Goal: Task Accomplishment & Management: Use online tool/utility

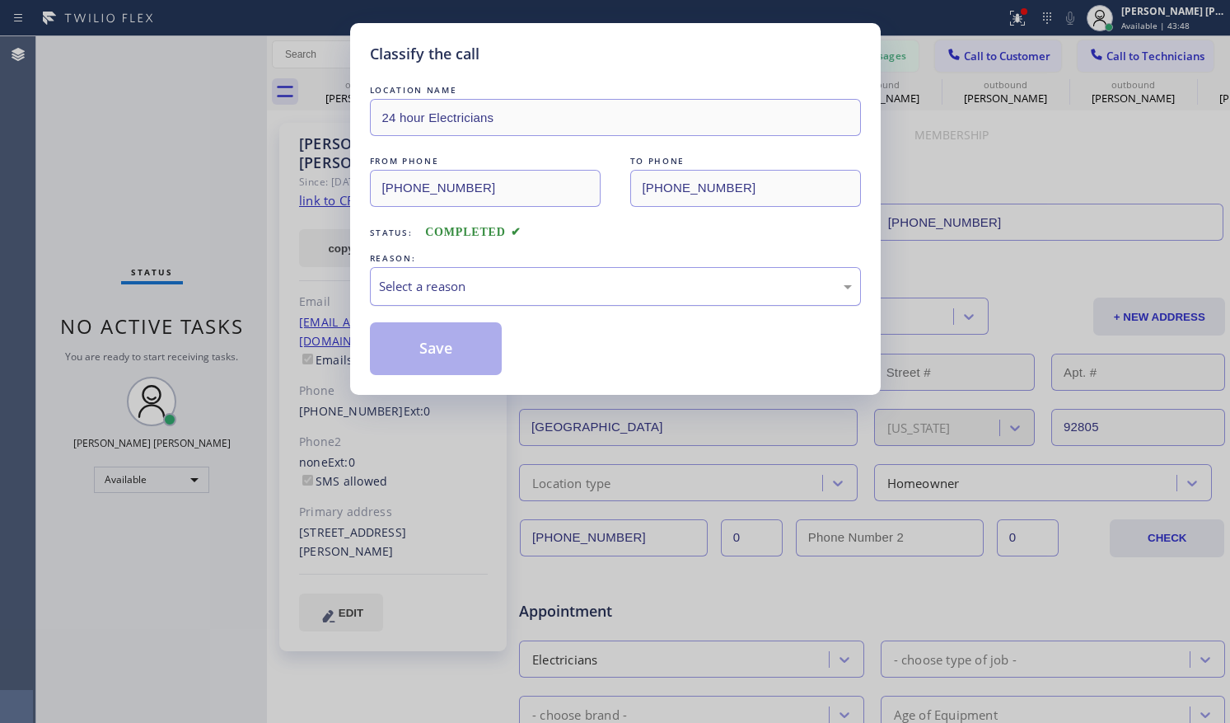
click at [475, 282] on div "Select a reason" at bounding box center [615, 286] width 473 height 19
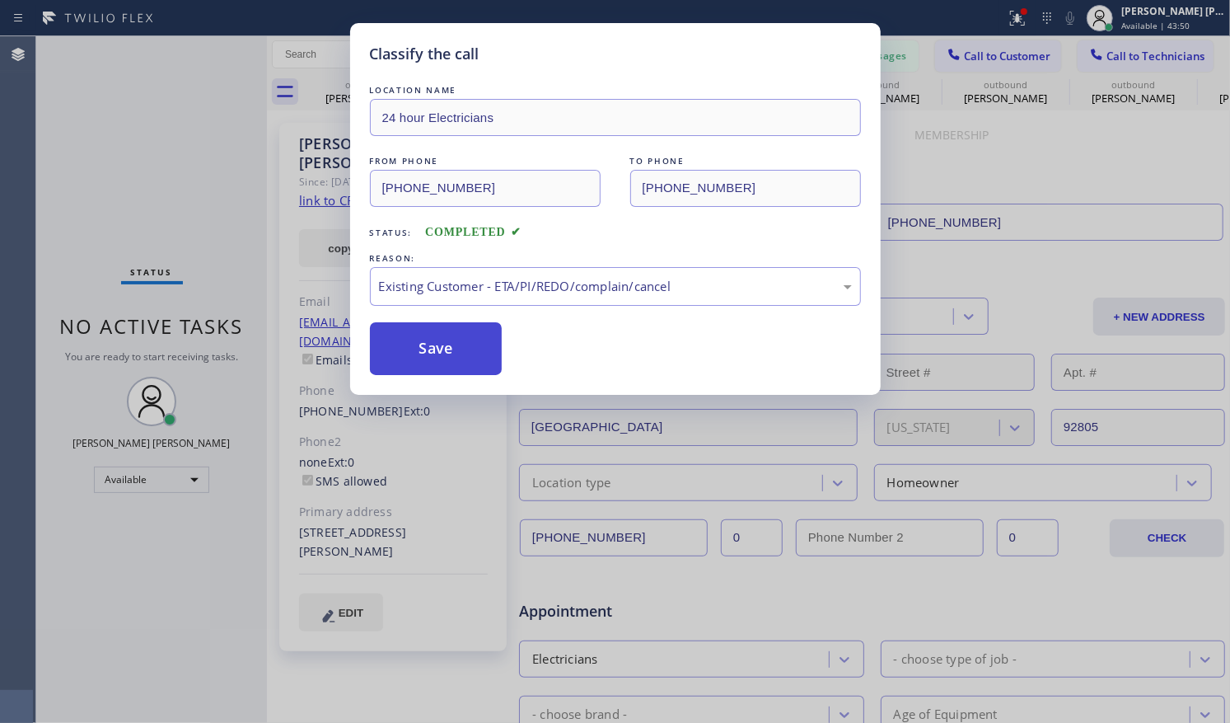
click at [433, 344] on button "Save" at bounding box center [436, 348] width 133 height 53
drag, startPoint x: 431, startPoint y: 342, endPoint x: 180, endPoint y: 183, distance: 296.7
click at [431, 342] on div "Back to Dashboard Change Sender ID Customers Technicians [PERSON_NAME] Kuma [DA…" at bounding box center [748, 379] width 963 height 686
click at [180, 227] on div "Status No active tasks You are ready to start receiving tasks. [PERSON_NAME] [P…" at bounding box center [151, 379] width 231 height 686
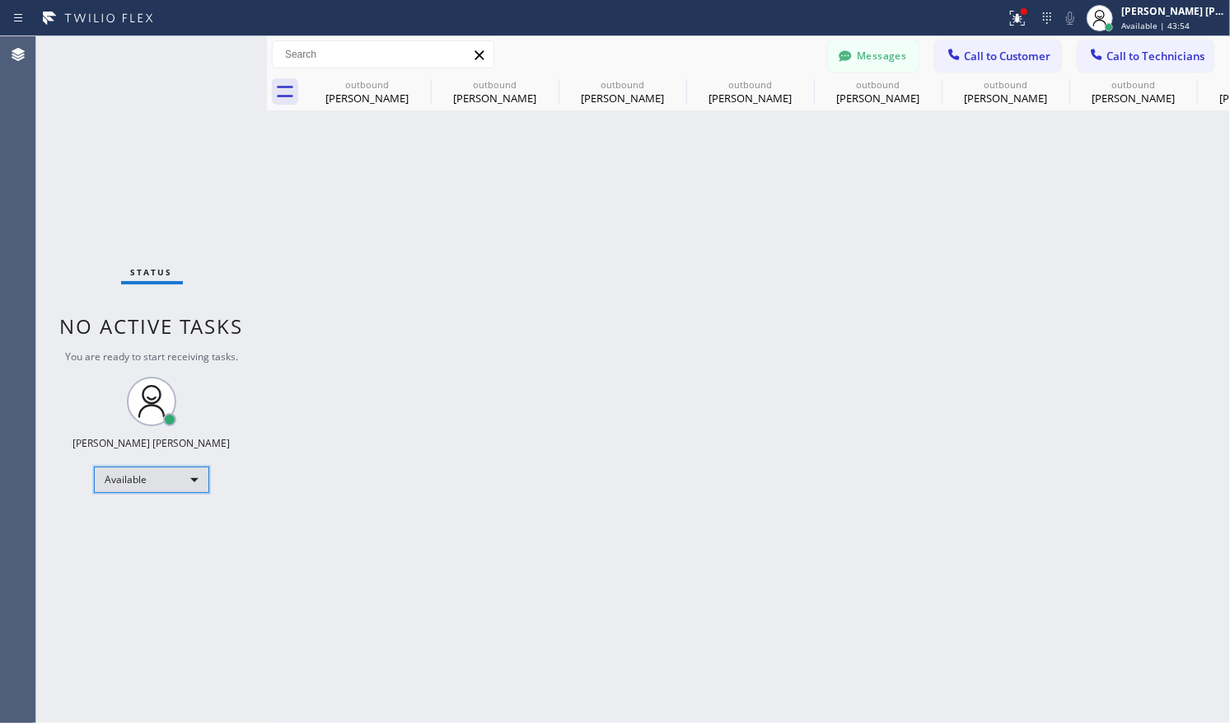
click at [189, 483] on div "Available" at bounding box center [151, 479] width 115 height 26
click at [148, 502] on li "Offline" at bounding box center [151, 502] width 112 height 20
click at [178, 487] on div "Offline" at bounding box center [151, 487] width 115 height 26
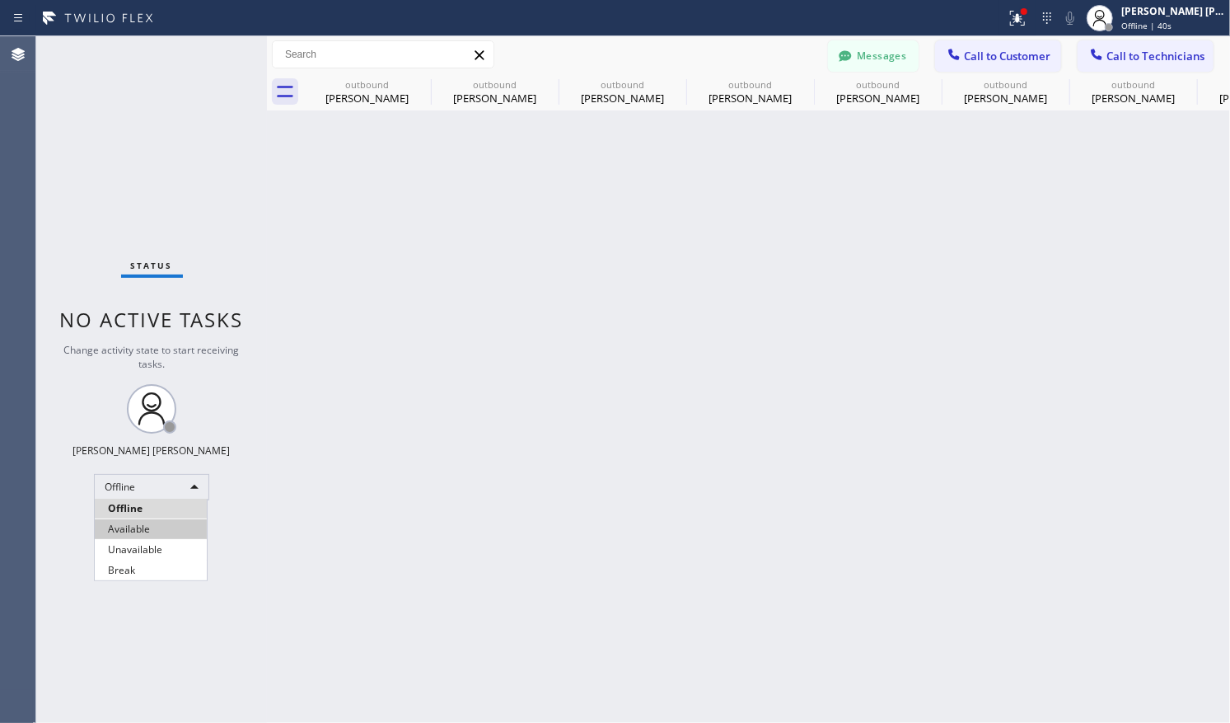
click at [154, 533] on li "Available" at bounding box center [151, 529] width 112 height 20
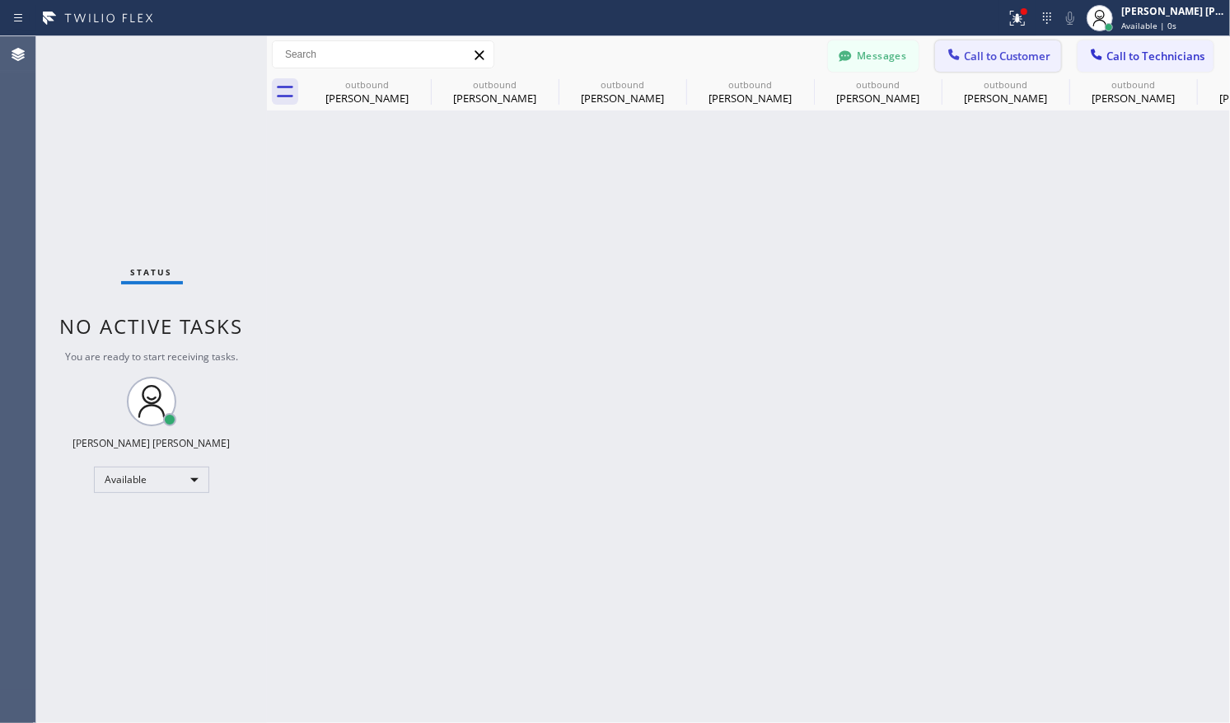
click at [1014, 60] on span "Call to Customer" at bounding box center [1007, 56] width 87 height 15
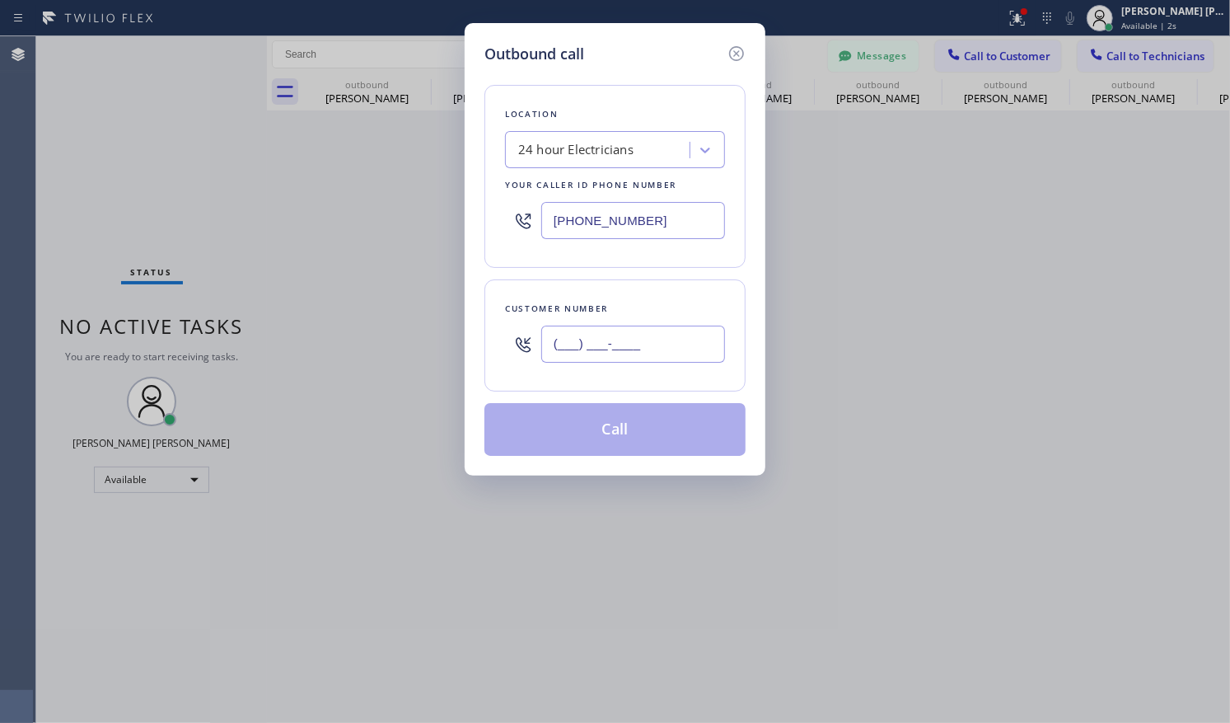
click at [611, 344] on input "(___) ___-____" at bounding box center [633, 344] width 184 height 37
paste input "714) 730-1657"
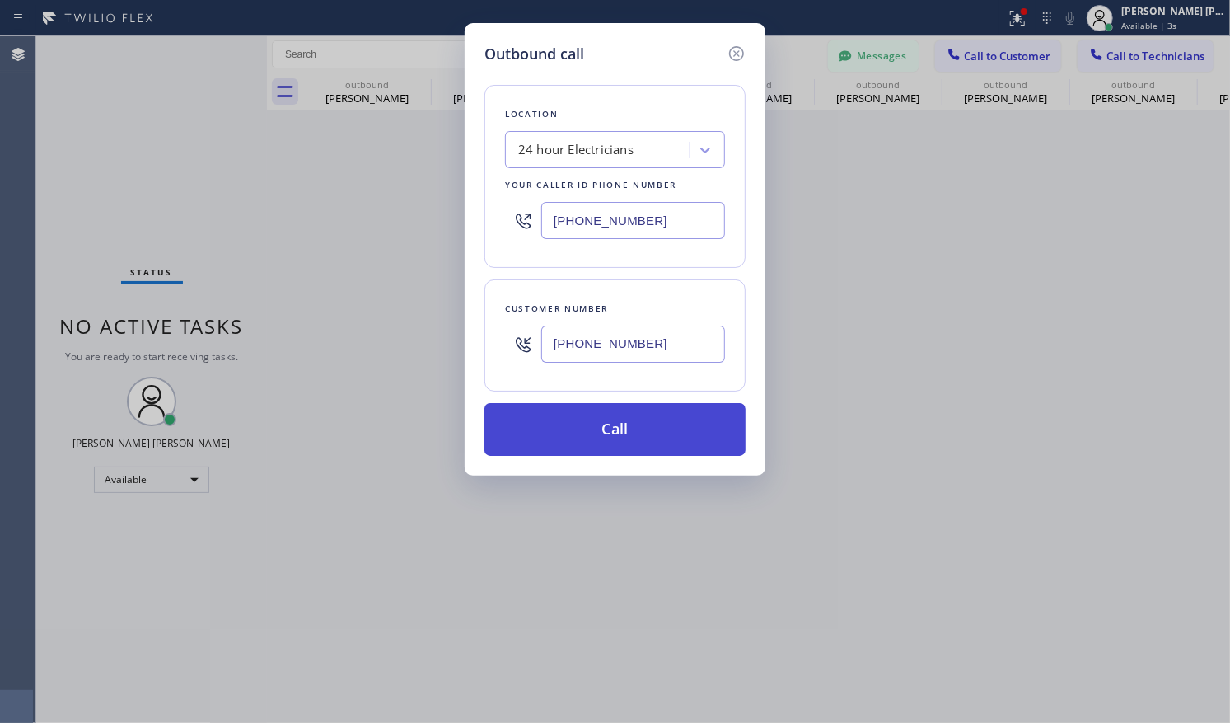
type input "[PHONE_NUMBER]"
click at [623, 433] on button "Call" at bounding box center [615, 429] width 261 height 53
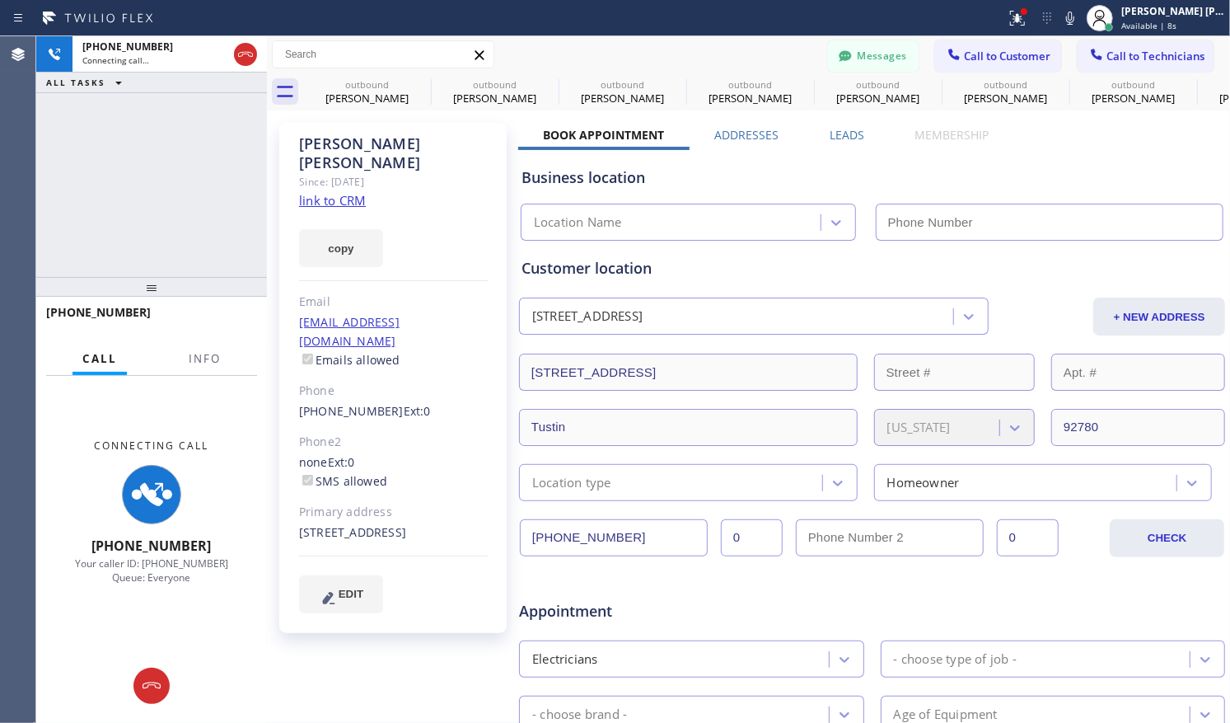
type input "[PHONE_NUMBER]"
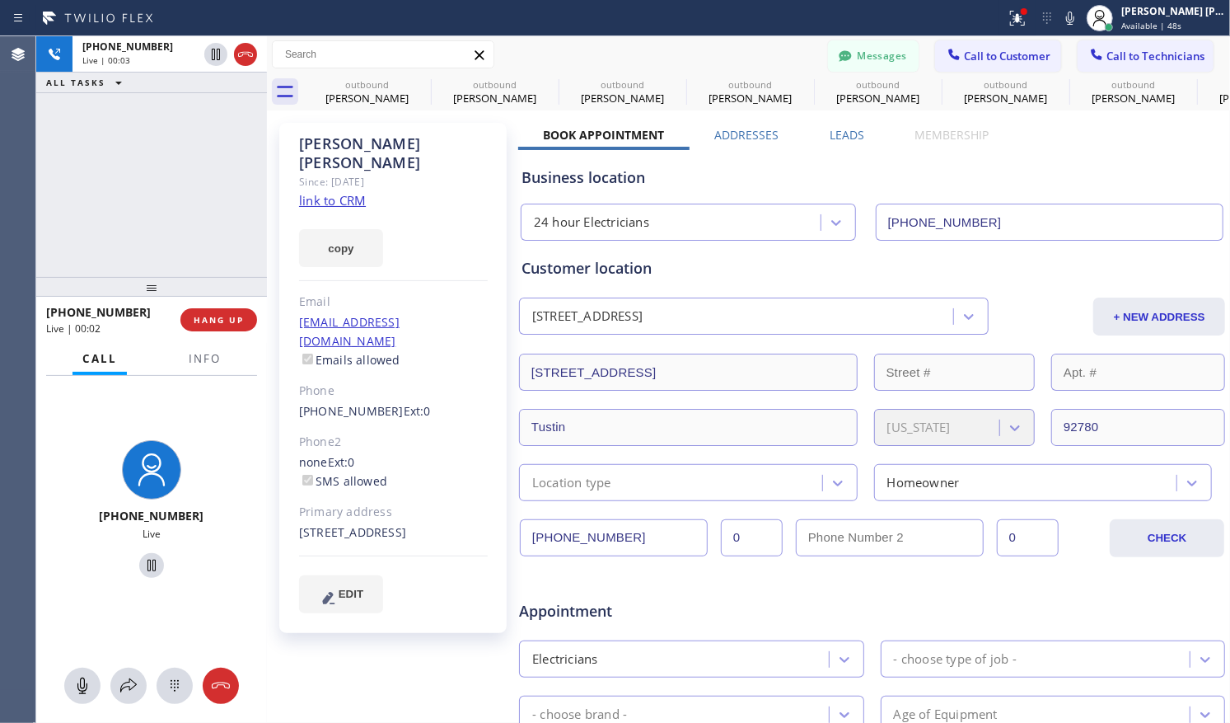
click at [403, 670] on div "[PERSON_NAME] Since: [DATE] link to CRM copy Email [EMAIL_ADDRESS][DOMAIN_NAME]…" at bounding box center [394, 649] width 247 height 1068
click at [1065, 170] on div "Business location" at bounding box center [872, 177] width 701 height 22
click at [188, 155] on div "[PHONE_NUMBER] Live | 00:19 ALL TASKS ALL TASKS ACTIVE TASKS TASKS IN WRAP UP" at bounding box center [151, 156] width 231 height 241
click at [176, 183] on div "[PHONE_NUMBER] Live | 00:35 ALL TASKS ALL TASKS ACTIVE TASKS TASKS IN WRAP UP" at bounding box center [151, 156] width 231 height 241
click at [211, 321] on span "HANG UP" at bounding box center [219, 320] width 50 height 12
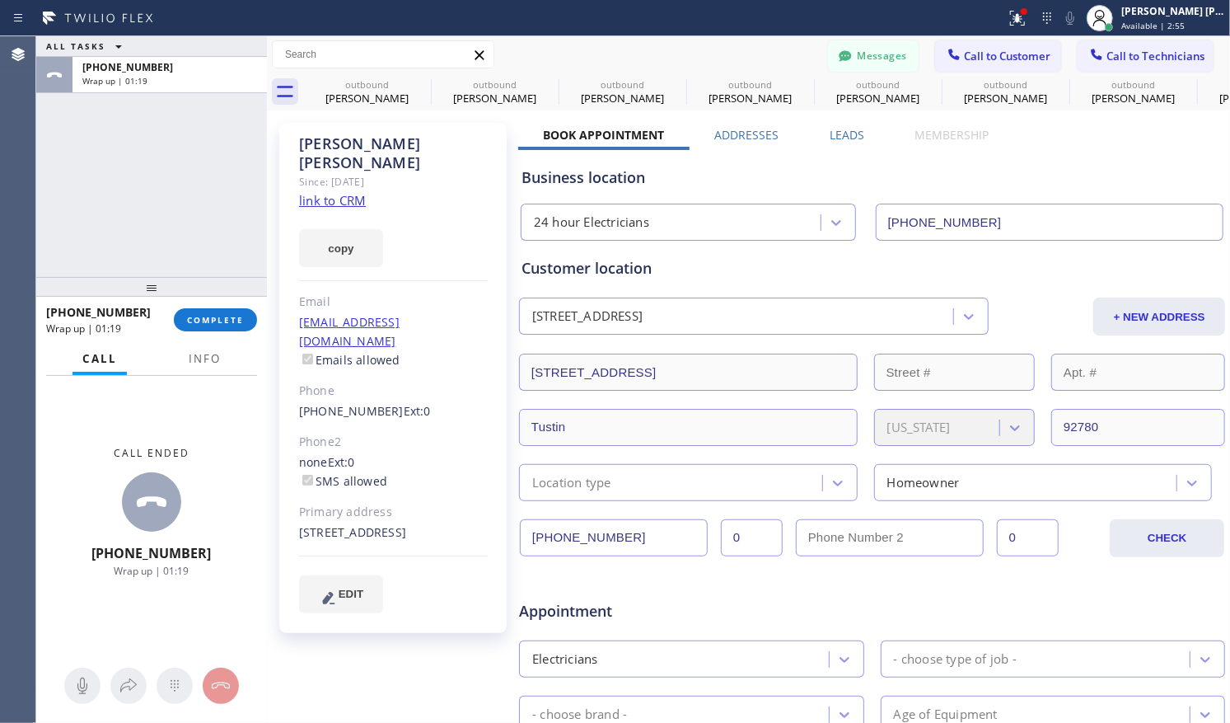
click at [1024, 158] on div "Business location 24 hour Electricians [PHONE_NUMBER]" at bounding box center [872, 195] width 708 height 91
click at [192, 222] on div "ALL TASKS ALL TASKS ACTIVE TASKS TASKS IN WRAP UP [PHONE_NUMBER] Wrap up | 01:21" at bounding box center [151, 156] width 231 height 241
click at [241, 314] on span "COMPLETE" at bounding box center [215, 320] width 57 height 12
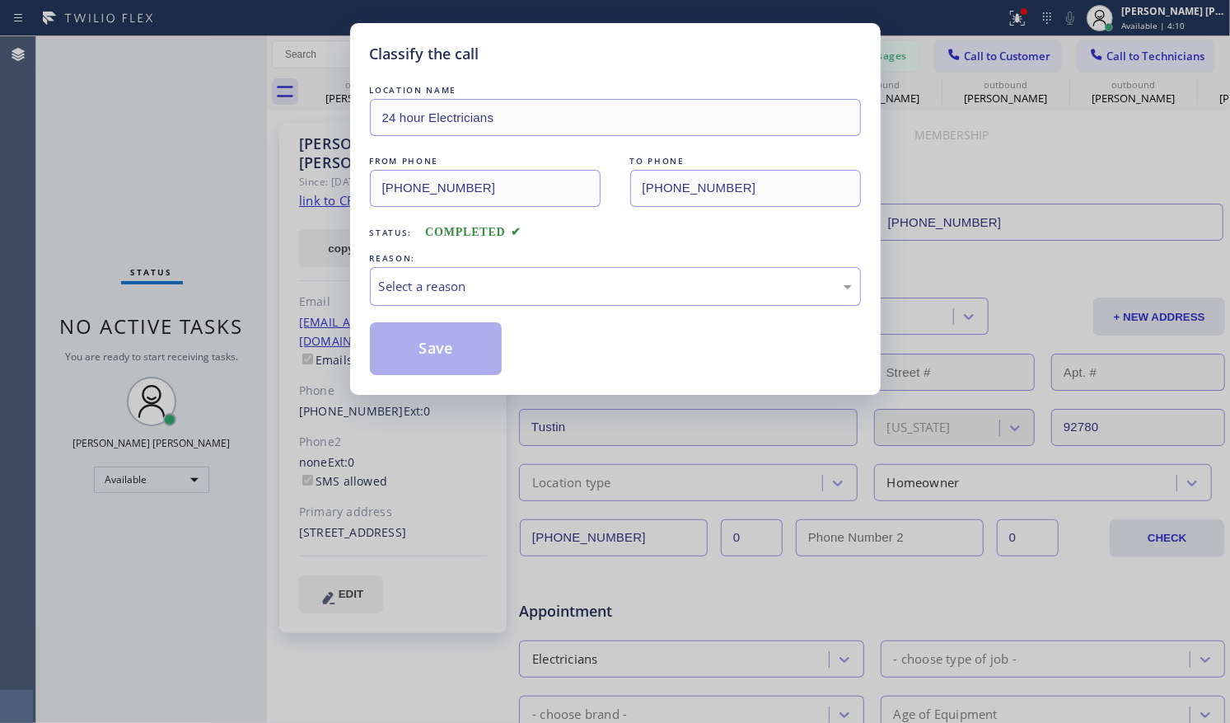
click at [473, 297] on div "Select a reason" at bounding box center [615, 286] width 491 height 39
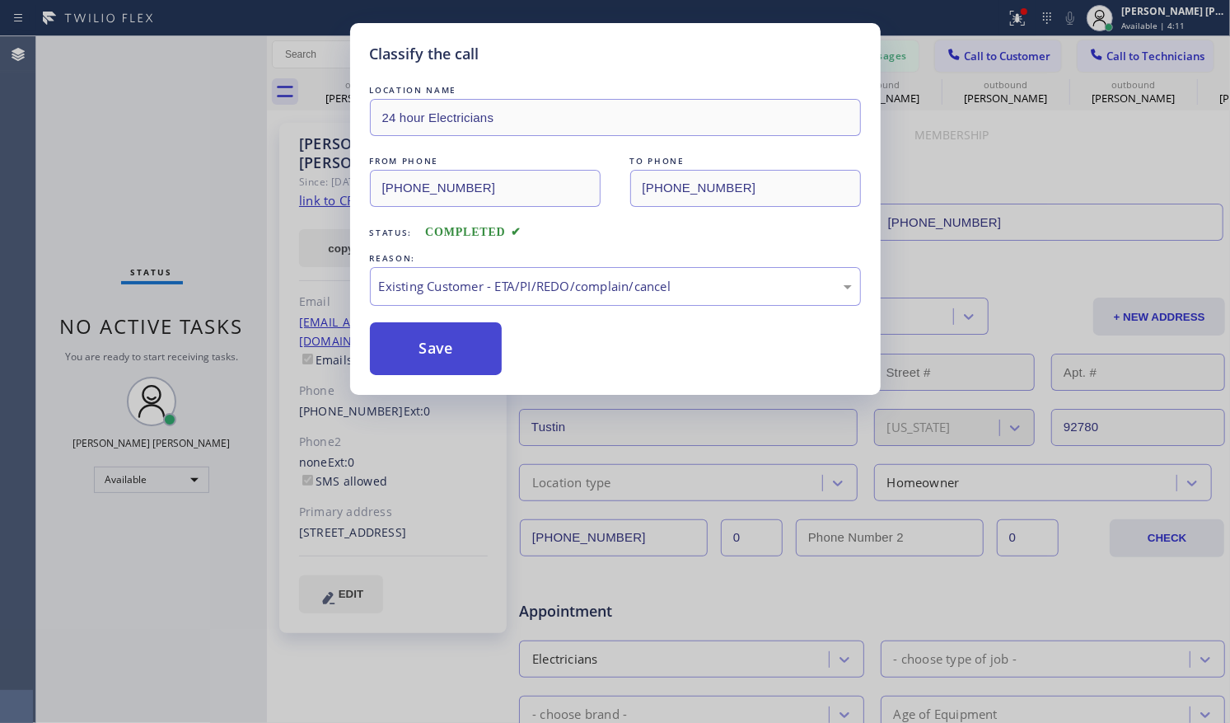
click at [462, 342] on button "Save" at bounding box center [436, 348] width 133 height 53
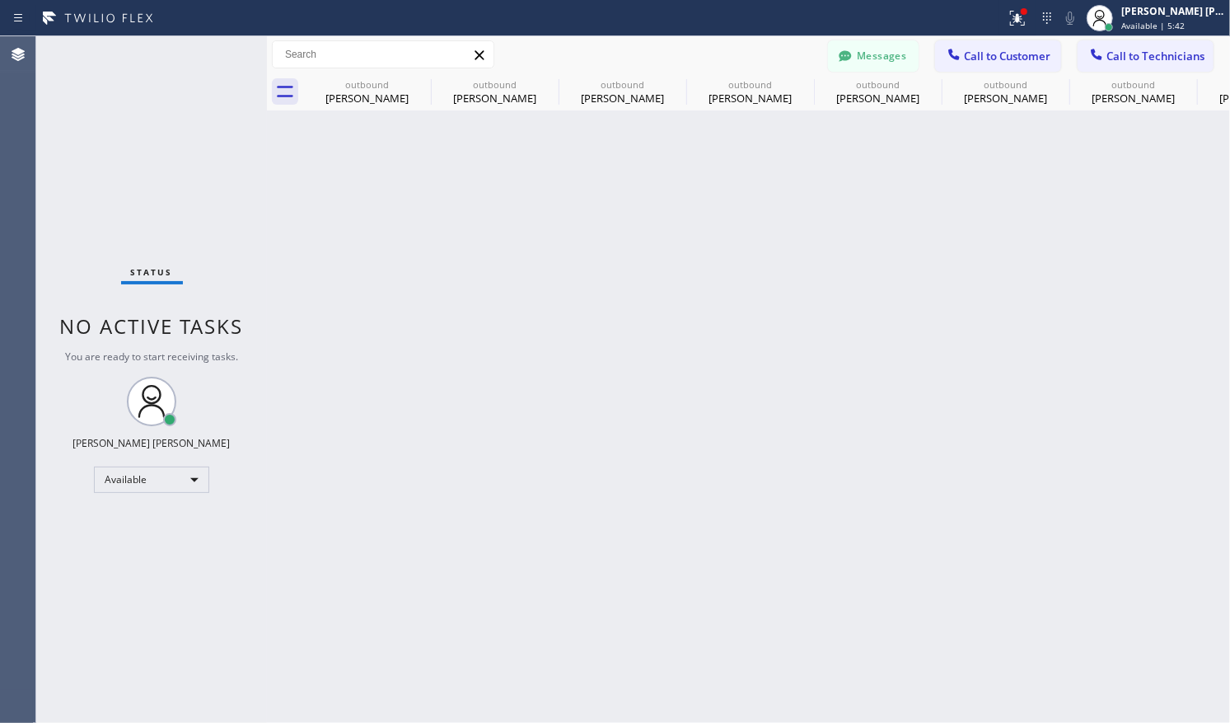
drag, startPoint x: 1057, startPoint y: 403, endPoint x: 712, endPoint y: 302, distance: 359.6
click at [1057, 403] on div "Back to Dashboard Change Sender ID Customers Technicians [PERSON_NAME] Kuma [DA…" at bounding box center [748, 379] width 963 height 686
click at [1005, 63] on span "Call to Customer" at bounding box center [1007, 56] width 87 height 15
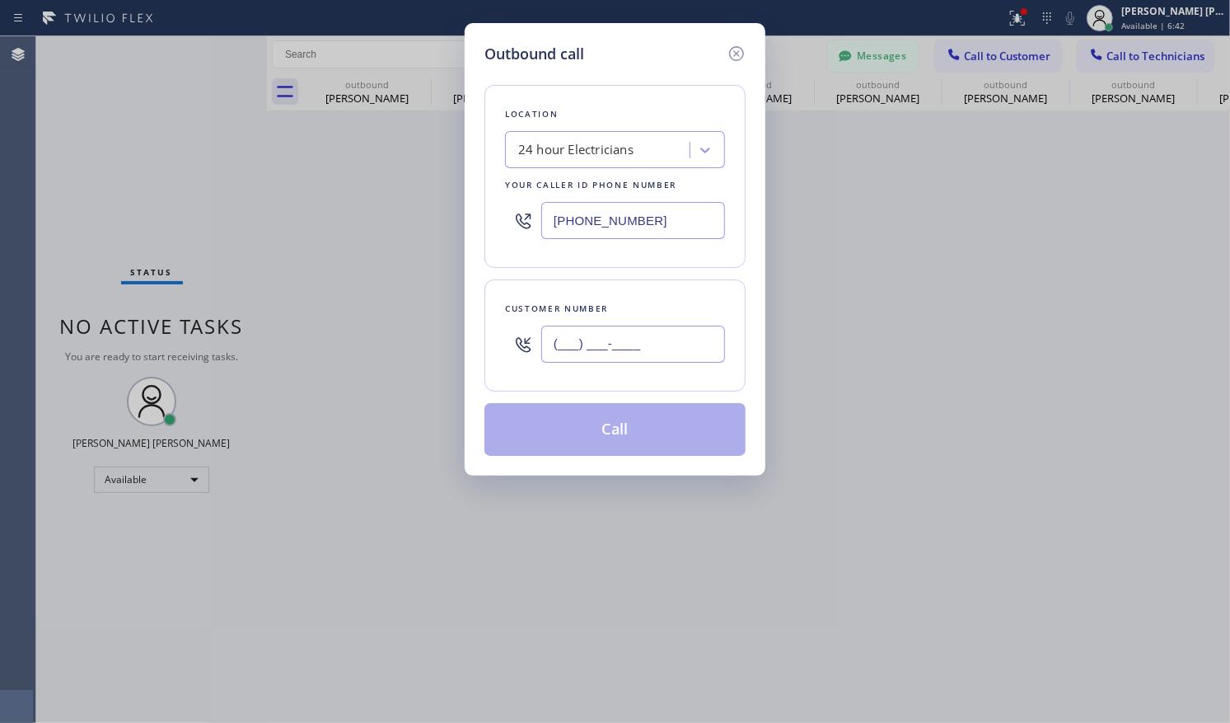
click at [639, 341] on input "(___) ___-____" at bounding box center [633, 344] width 184 height 37
paste input "714) 730-1657"
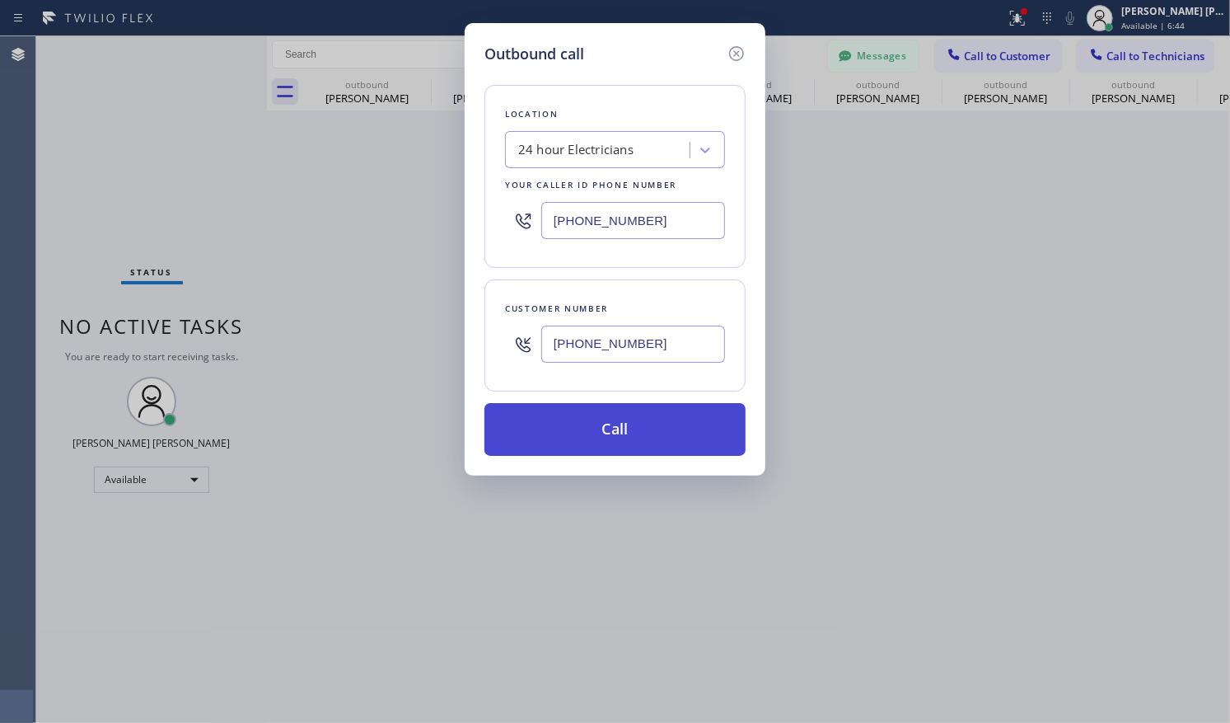
type input "[PHONE_NUMBER]"
click at [602, 425] on button "Call" at bounding box center [615, 429] width 261 height 53
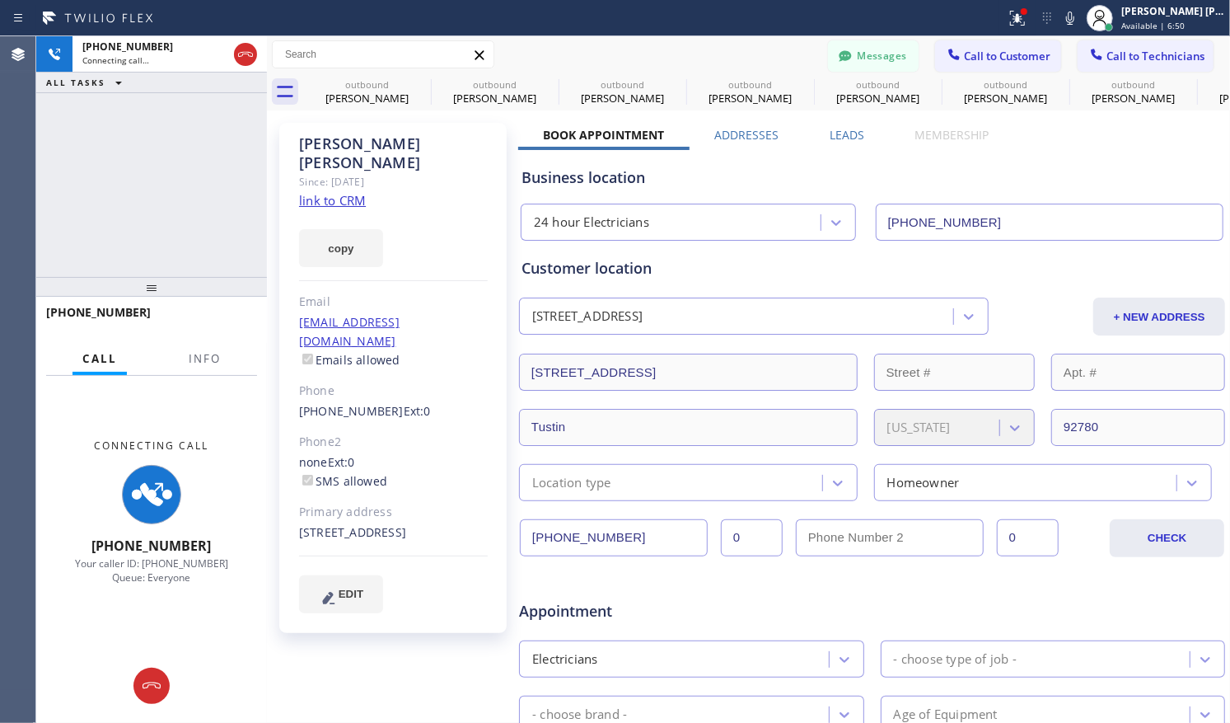
type input "[PHONE_NUMBER]"
click at [1138, 51] on span "Call to Technicians" at bounding box center [1156, 56] width 98 height 15
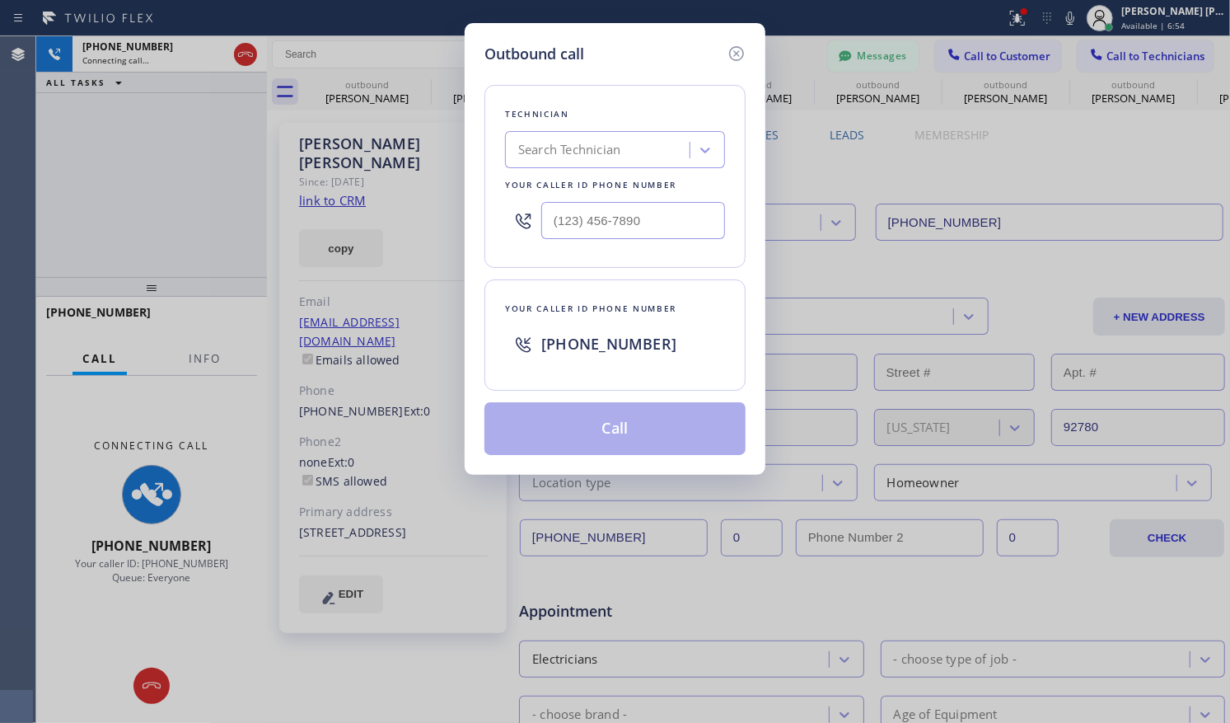
click at [1014, 162] on div "Outbound call Technician Search Technician Your caller id phone number Your cal…" at bounding box center [615, 361] width 1230 height 723
click at [734, 48] on icon at bounding box center [737, 54] width 20 height 20
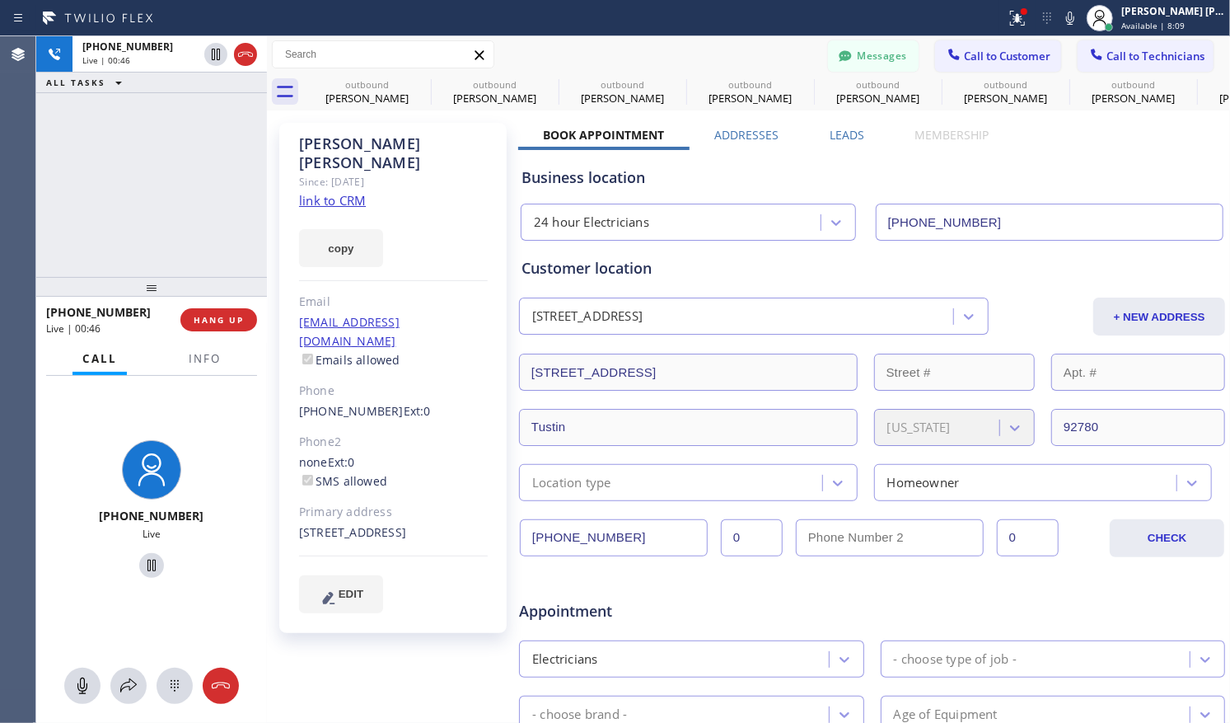
click at [235, 189] on div "[PHONE_NUMBER] Live | 00:46 ALL TASKS ALL TASKS ACTIVE TASKS TASKS IN WRAP UP" at bounding box center [151, 156] width 231 height 241
click at [239, 323] on span "HANG UP" at bounding box center [219, 320] width 50 height 12
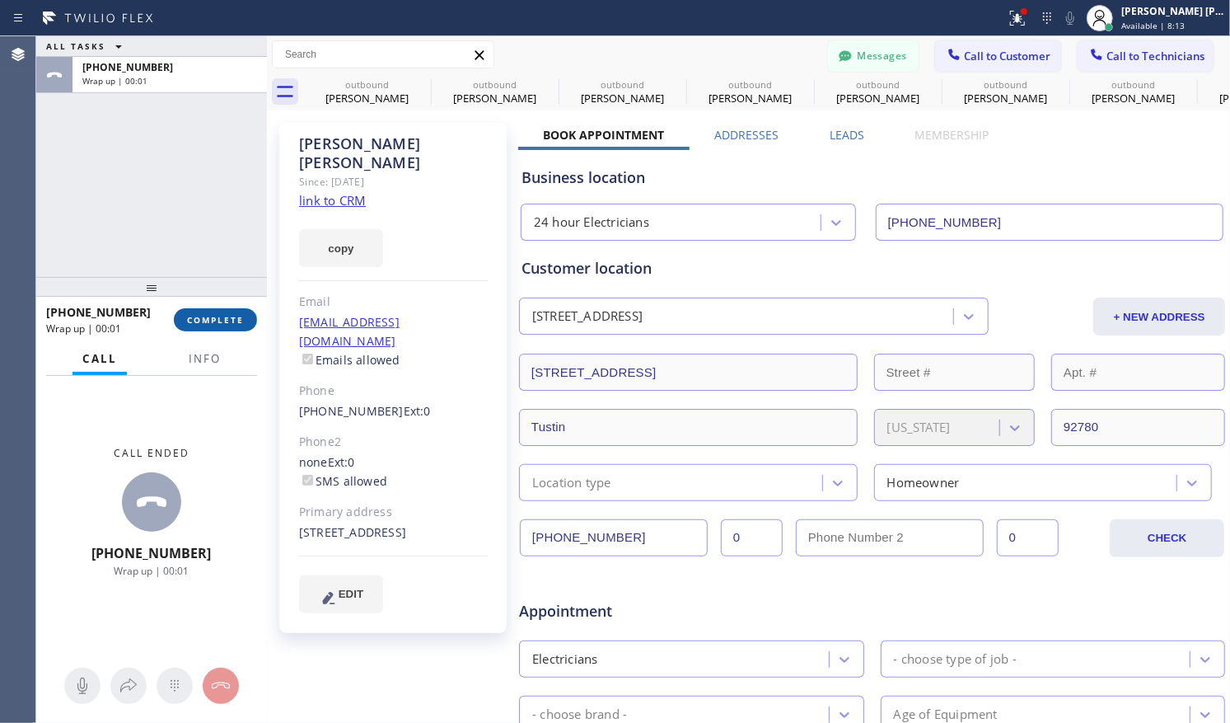
click at [222, 323] on span "COMPLETE" at bounding box center [215, 320] width 57 height 12
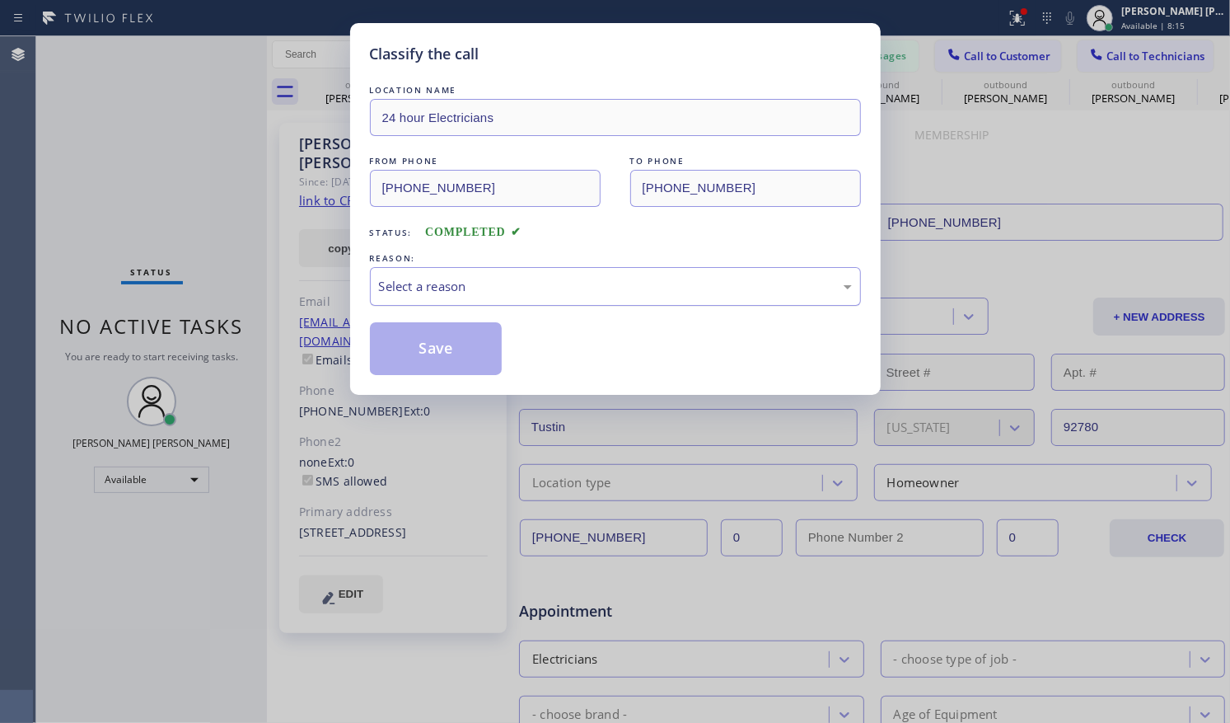
click at [499, 293] on div "Select a reason" at bounding box center [615, 286] width 473 height 19
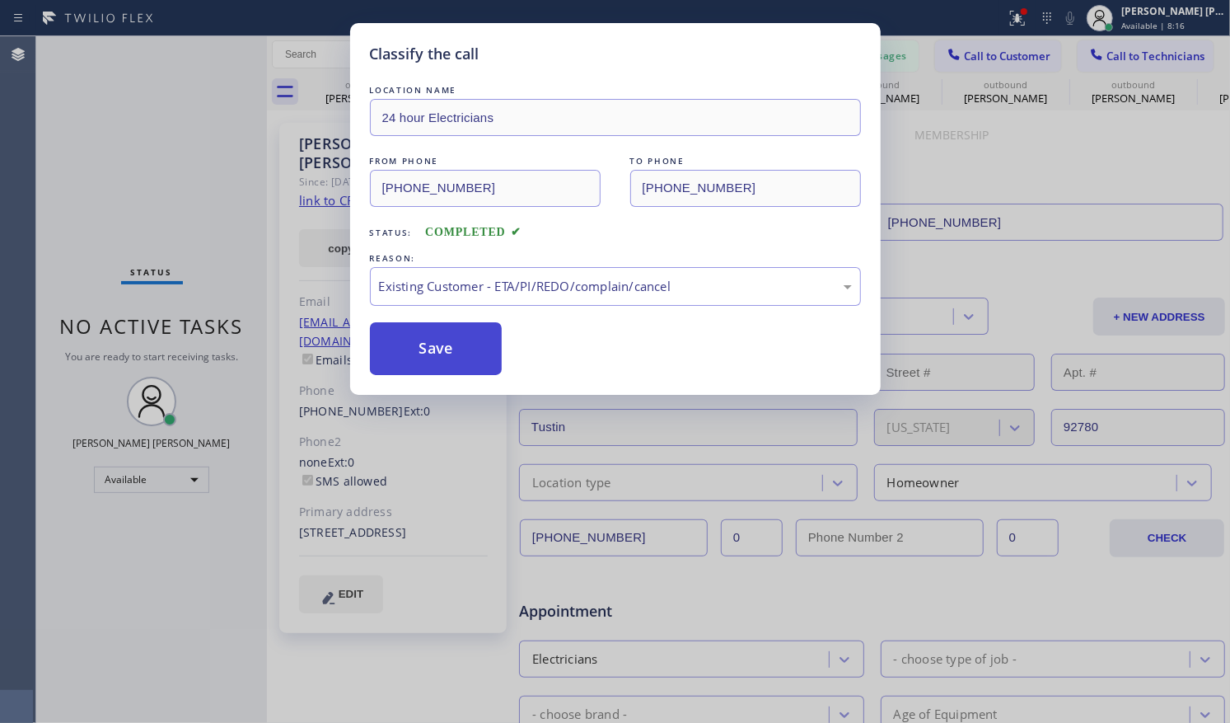
click at [429, 347] on button "Save" at bounding box center [436, 348] width 133 height 53
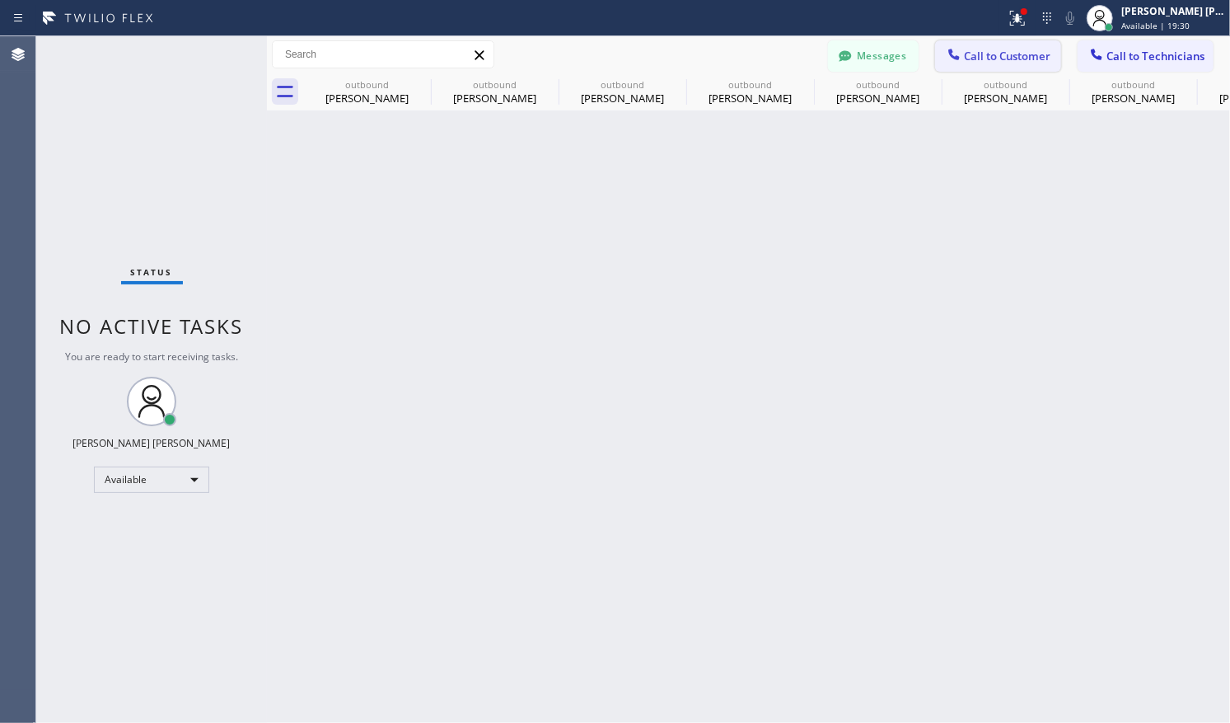
click at [1026, 68] on button "Call to Customer" at bounding box center [998, 55] width 126 height 31
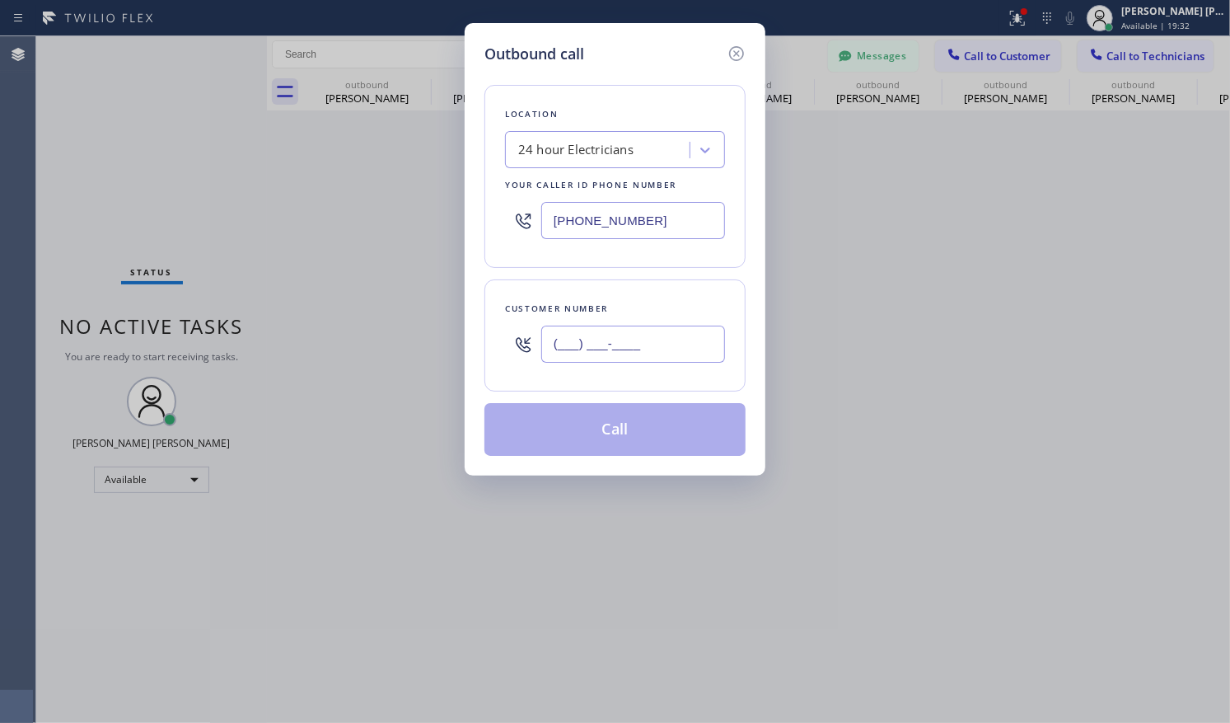
click at [593, 348] on input "(___) ___-____" at bounding box center [633, 344] width 184 height 37
paste input "949) 607-6374"
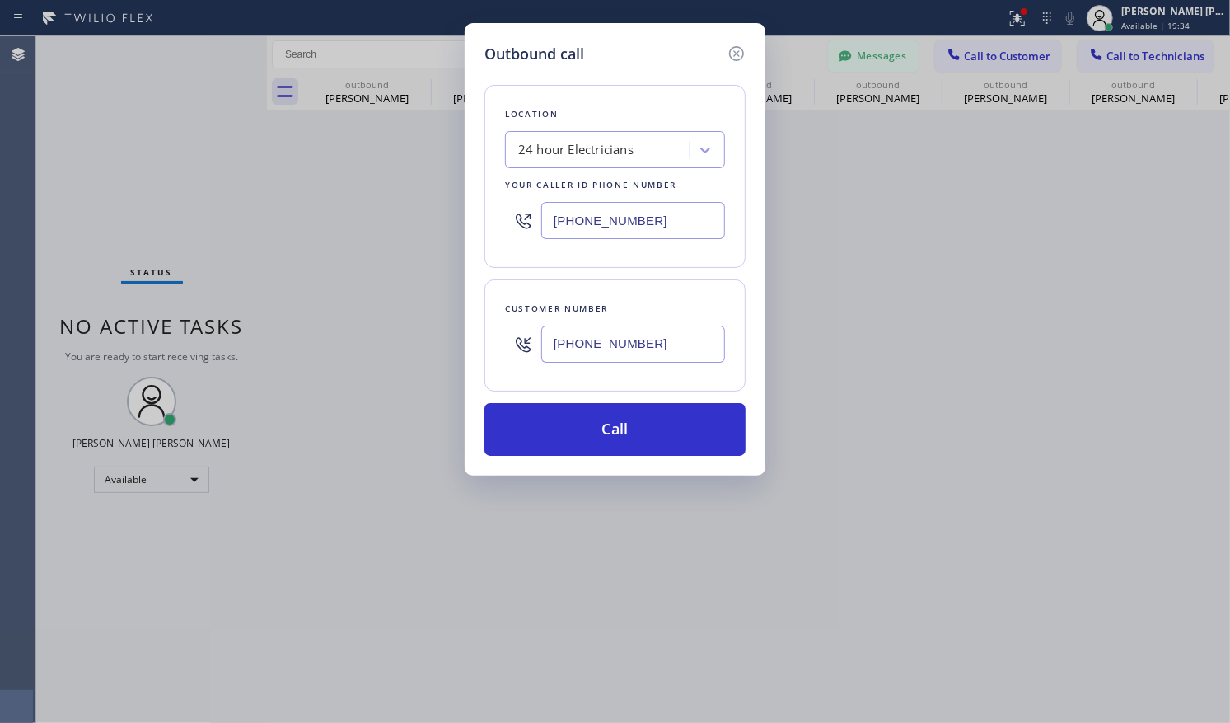
type input "[PHONE_NUMBER]"
click at [620, 151] on div "24 hour Electricians" at bounding box center [575, 150] width 115 height 19
type input "electrical land mission"
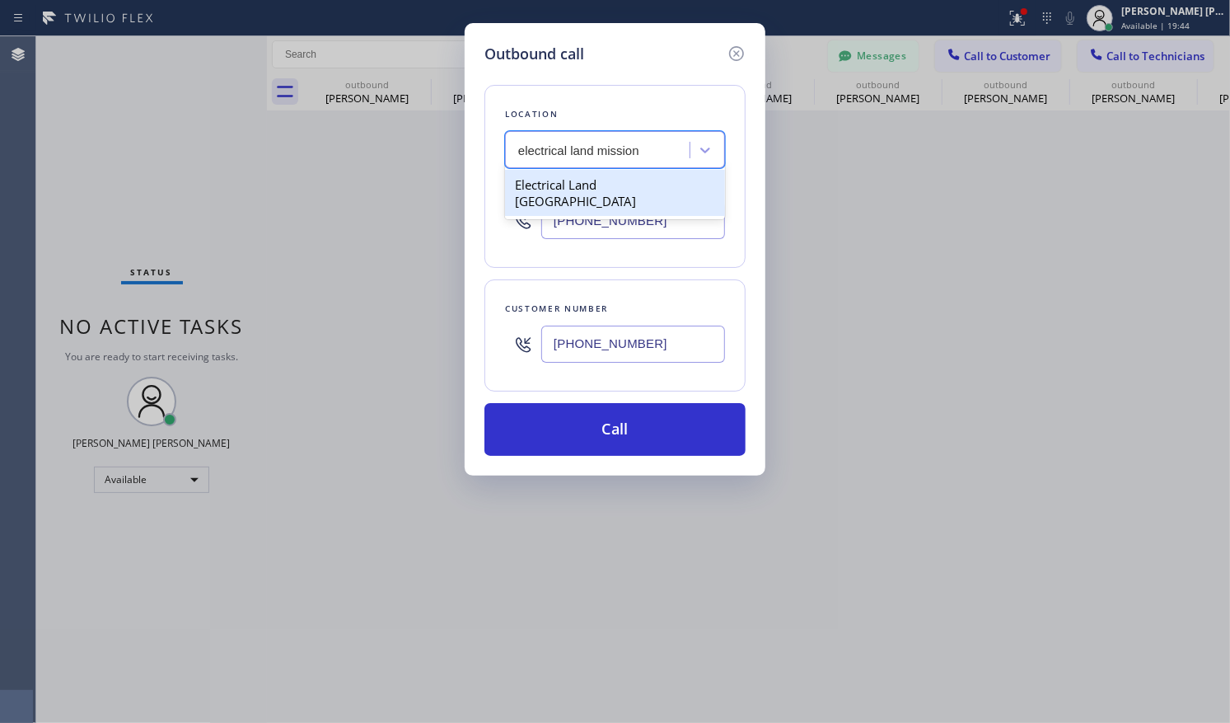
click at [583, 185] on div "Electrical Land [GEOGRAPHIC_DATA]" at bounding box center [615, 193] width 220 height 46
type input "[PHONE_NUMBER]"
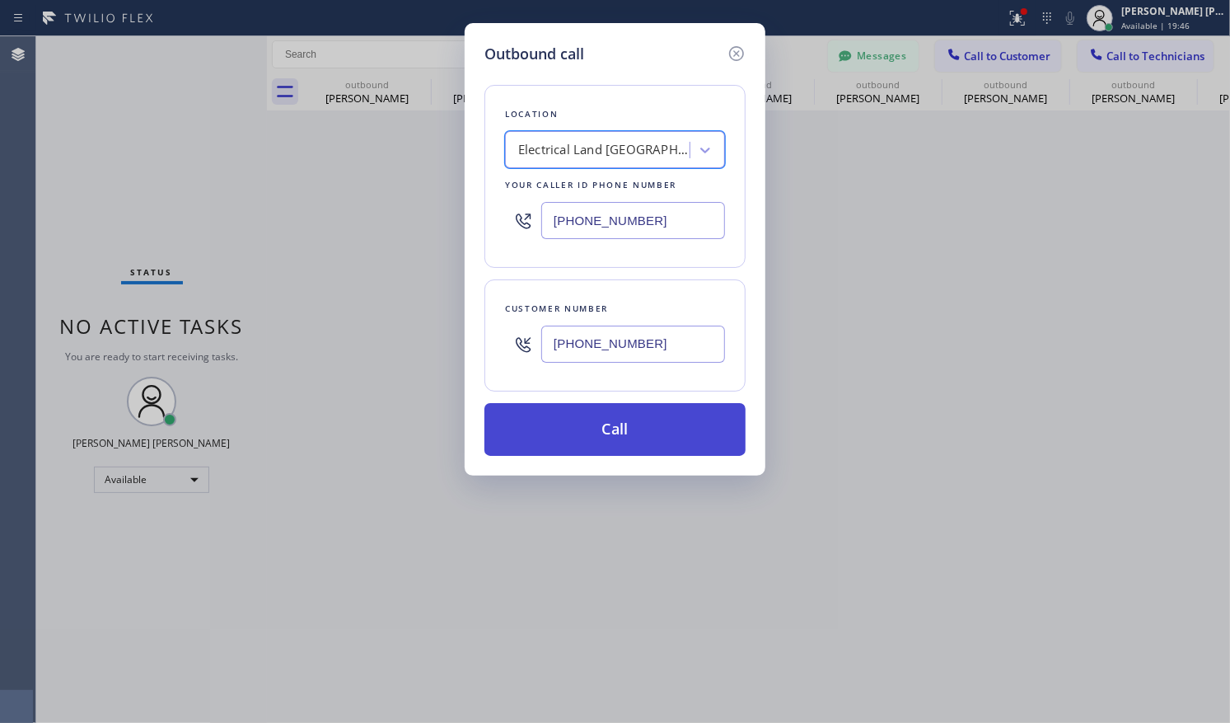
click at [622, 428] on button "Call" at bounding box center [615, 429] width 261 height 53
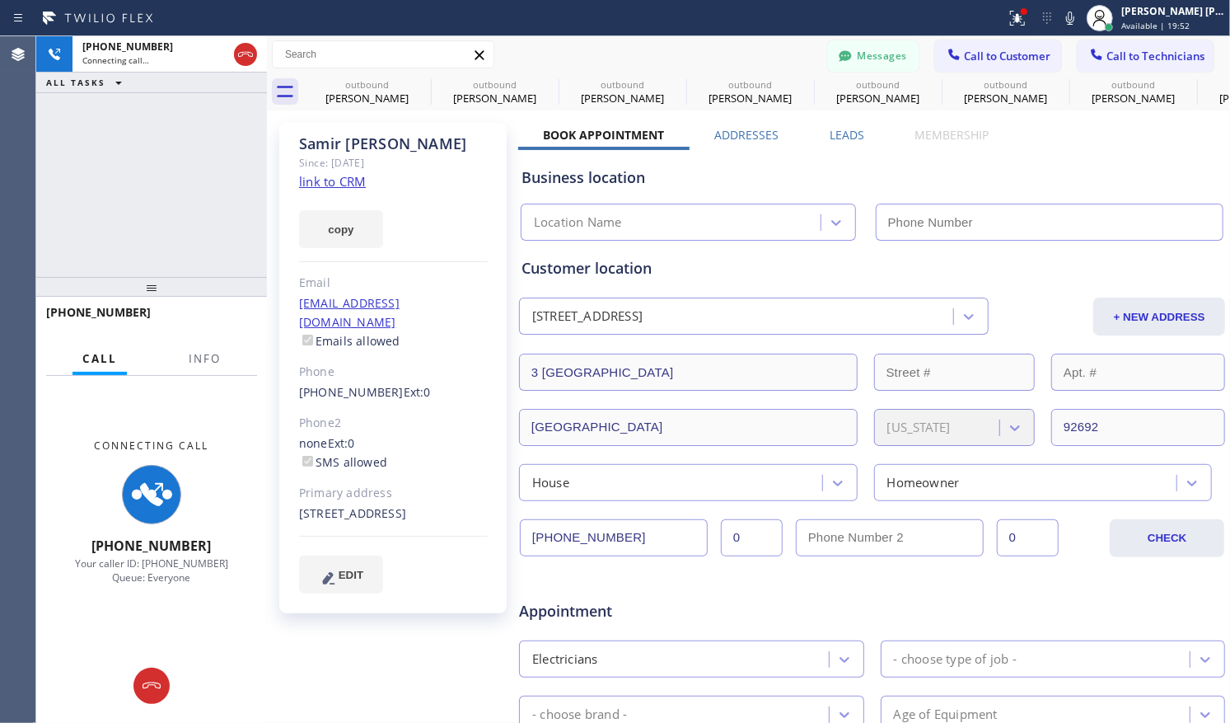
type input "[PHONE_NUMBER]"
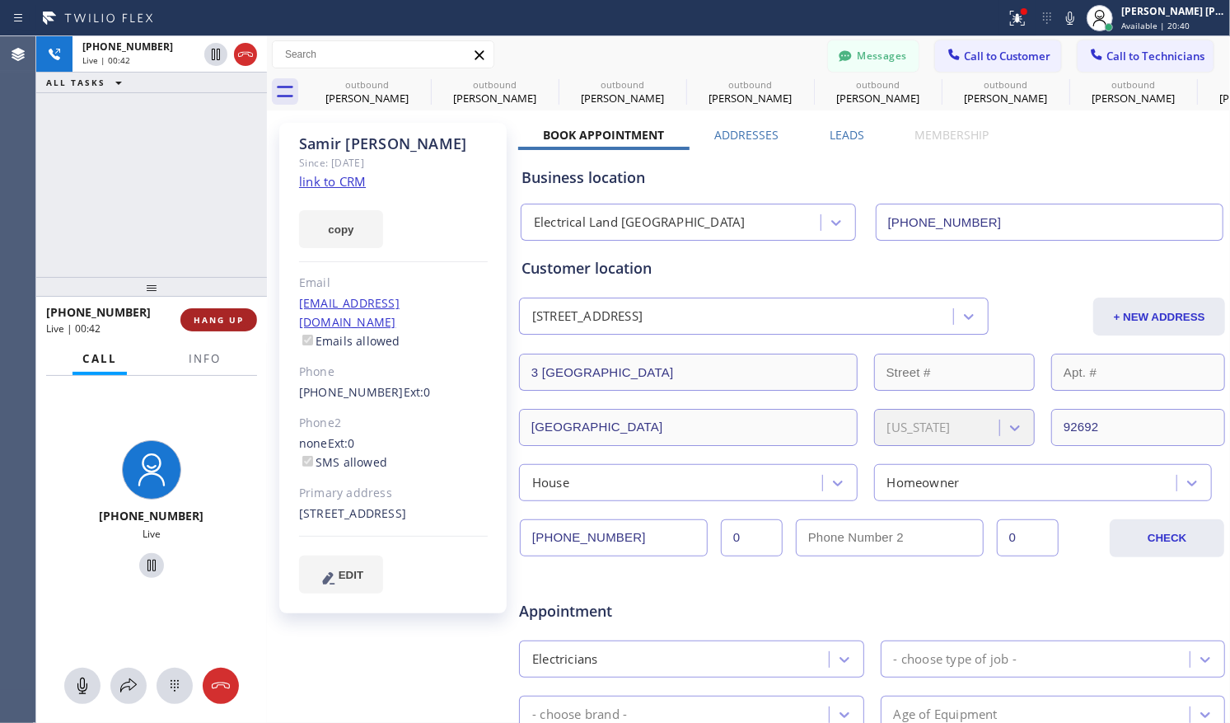
click at [204, 325] on button "HANG UP" at bounding box center [218, 319] width 77 height 23
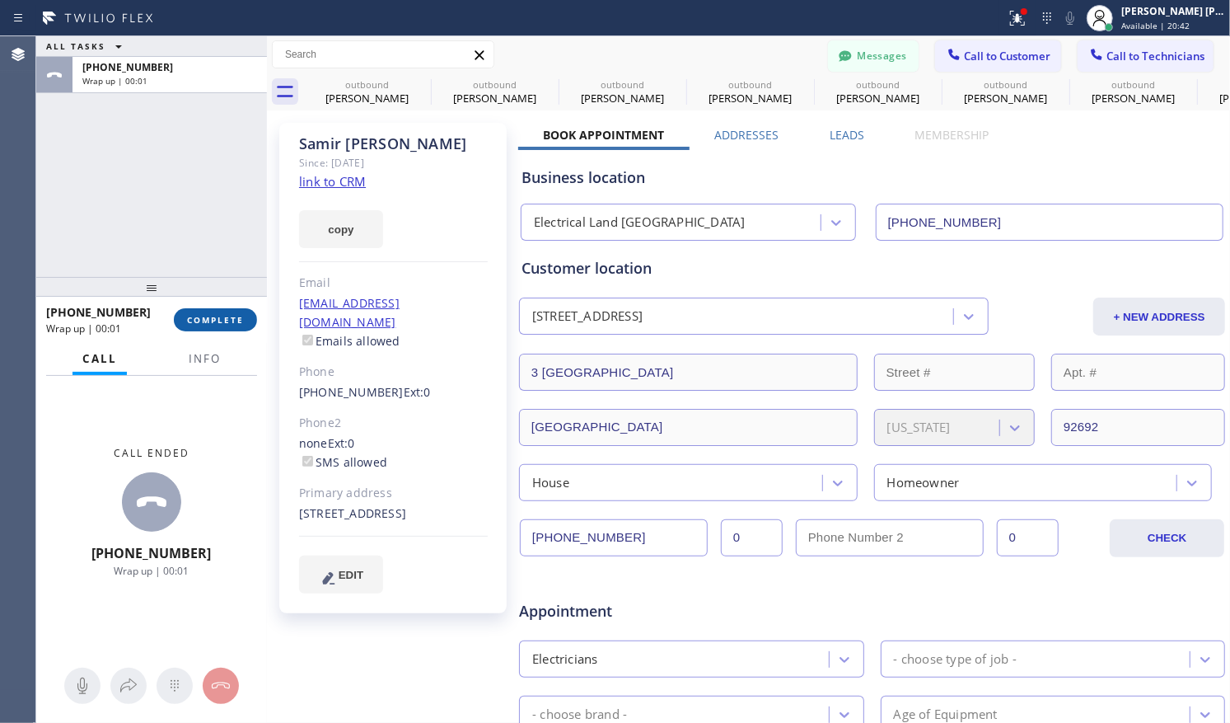
click at [218, 326] on button "COMPLETE" at bounding box center [215, 319] width 83 height 23
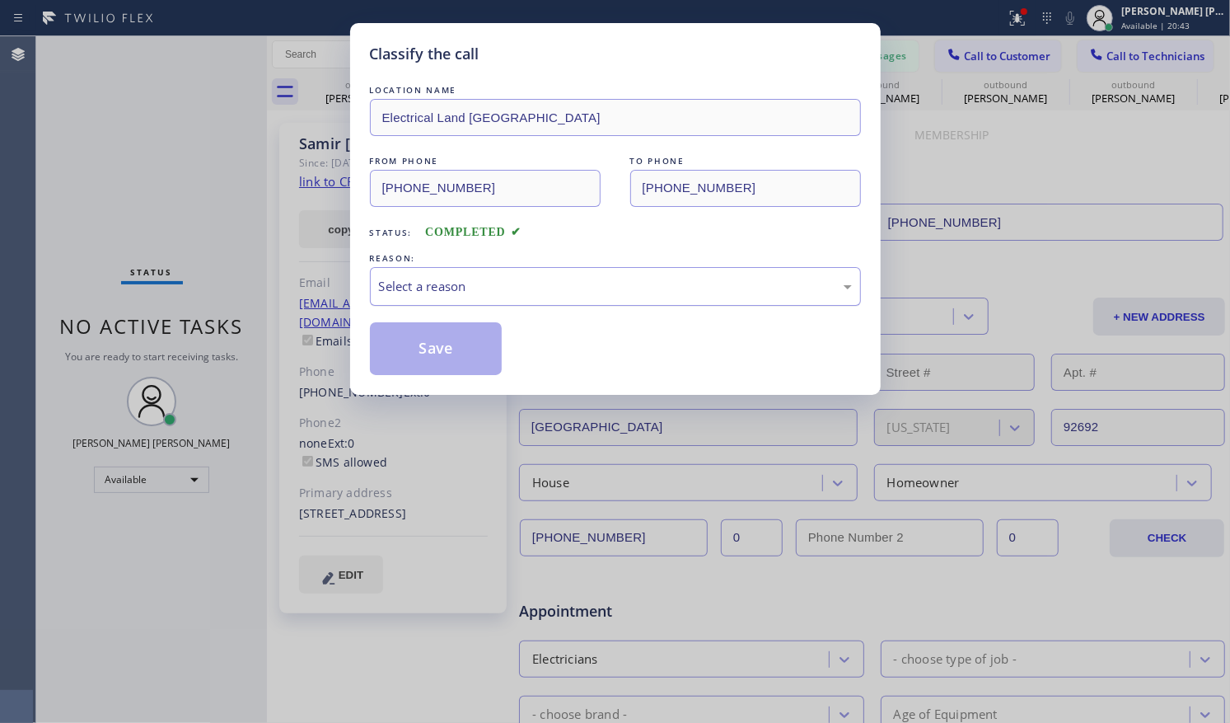
click at [526, 296] on div "Select a reason" at bounding box center [615, 286] width 491 height 39
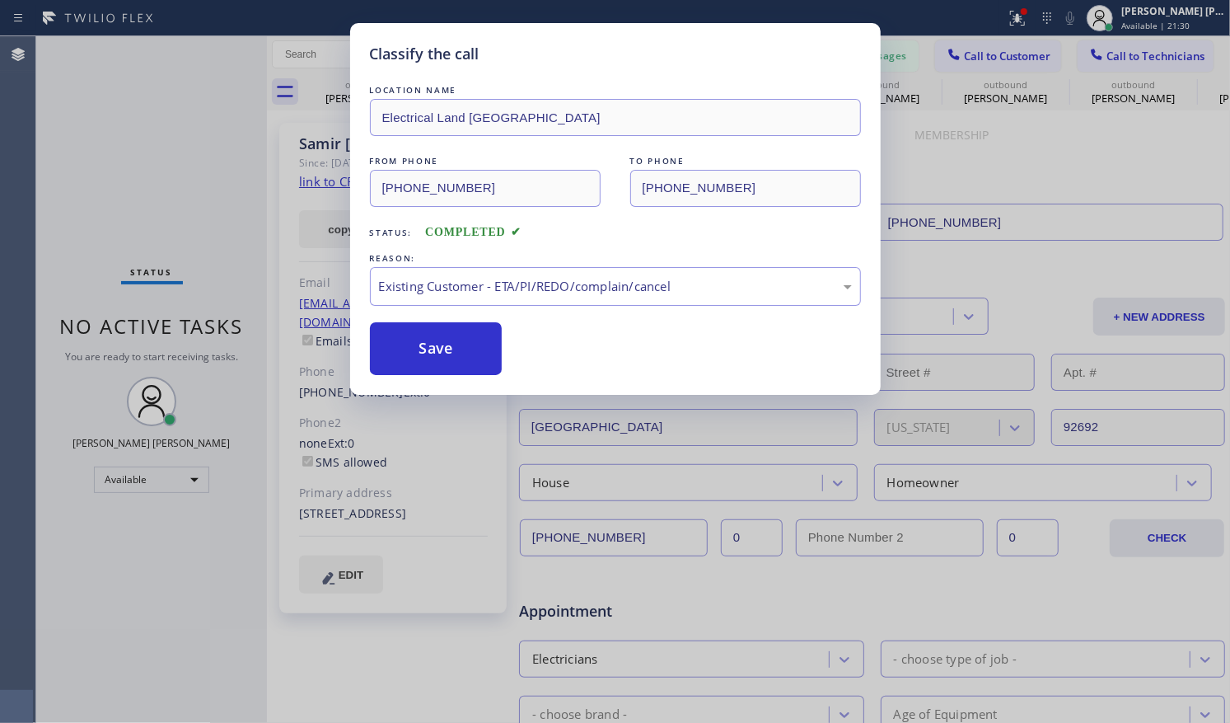
click at [864, 250] on div "Classify the call LOCATION NAME Electrical Land [GEOGRAPHIC_DATA] FROM PHONE [P…" at bounding box center [615, 209] width 531 height 372
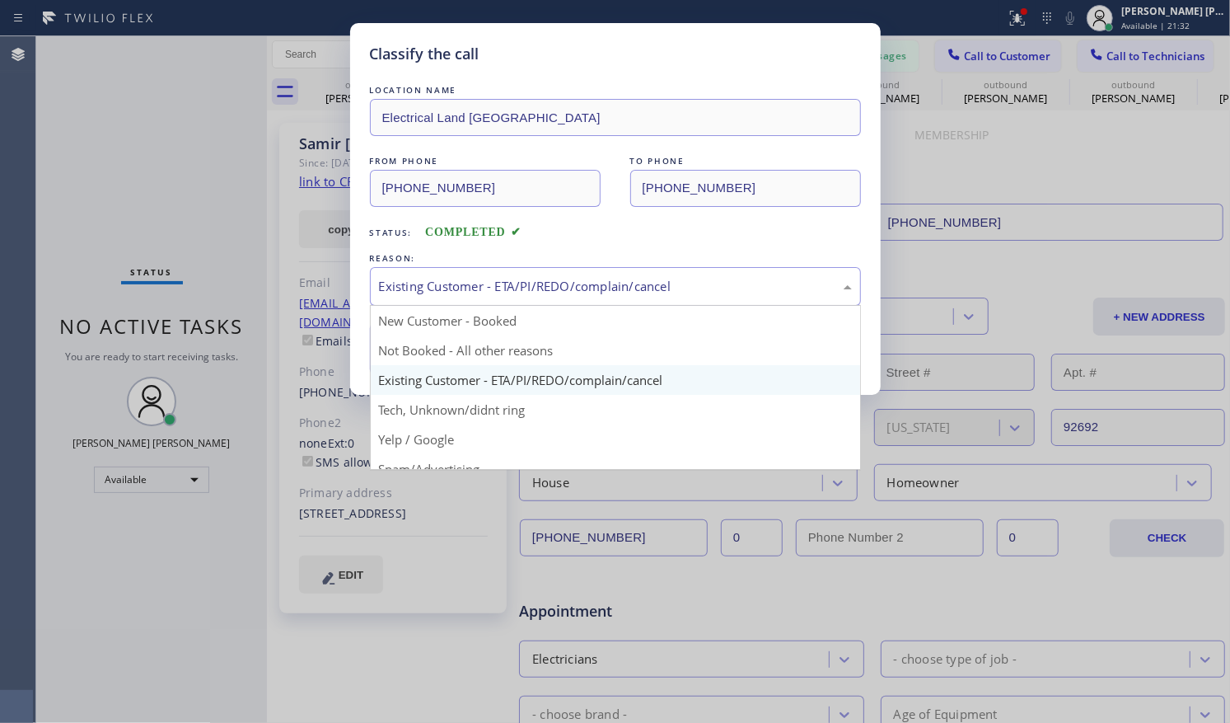
click at [775, 292] on div "Existing Customer - ETA/PI/REDO/complain/cancel" at bounding box center [615, 286] width 473 height 19
click at [271, 271] on div "Classify the call LOCATION NAME Electrical Land [GEOGRAPHIC_DATA] FROM PHONE [P…" at bounding box center [615, 361] width 1230 height 723
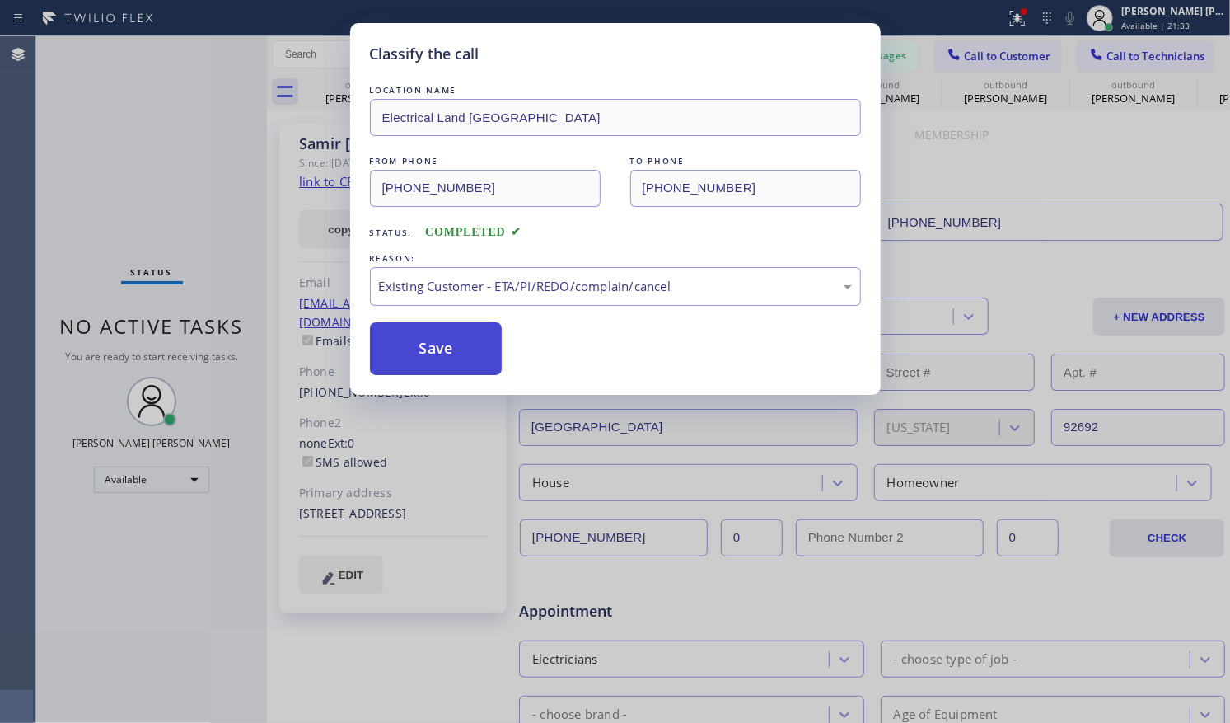
click at [455, 342] on button "Save" at bounding box center [436, 348] width 133 height 53
click at [429, 344] on div "Back to Dashboard Change Sender ID Customers Technicians [PERSON_NAME] Kuma [DA…" at bounding box center [748, 379] width 963 height 686
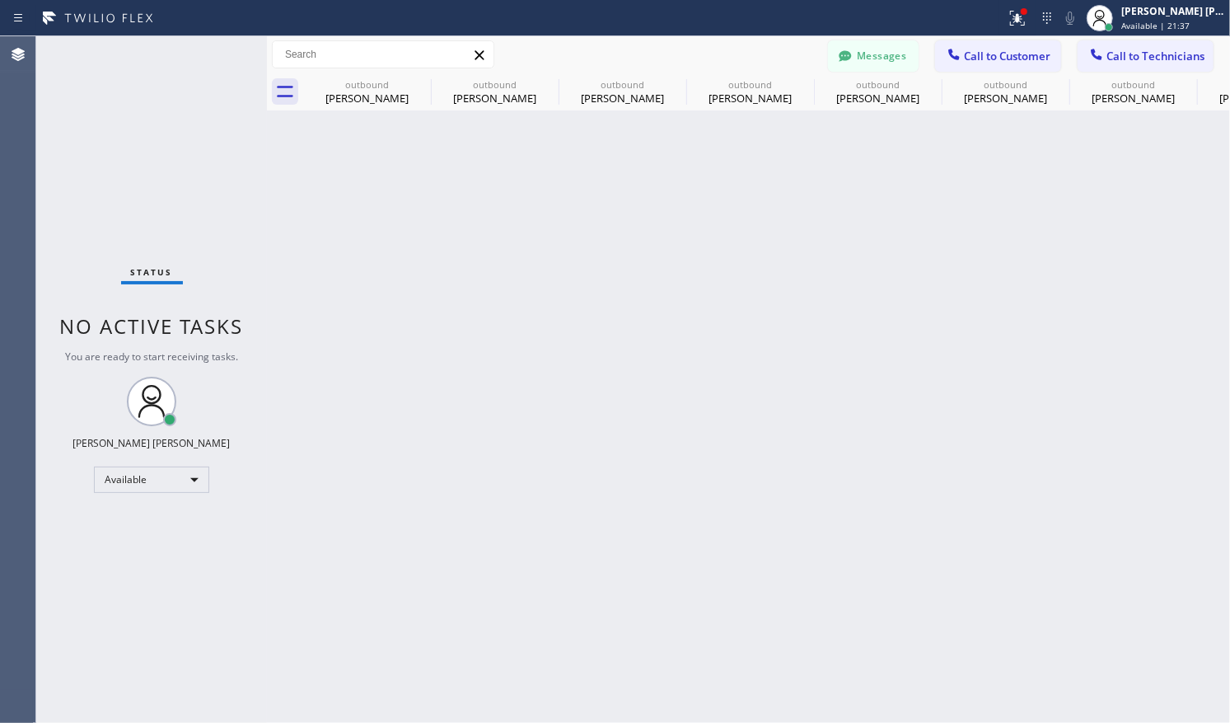
drag, startPoint x: 874, startPoint y: 61, endPoint x: 863, endPoint y: 77, distance: 19.0
click at [875, 60] on button "Messages" at bounding box center [873, 55] width 91 height 31
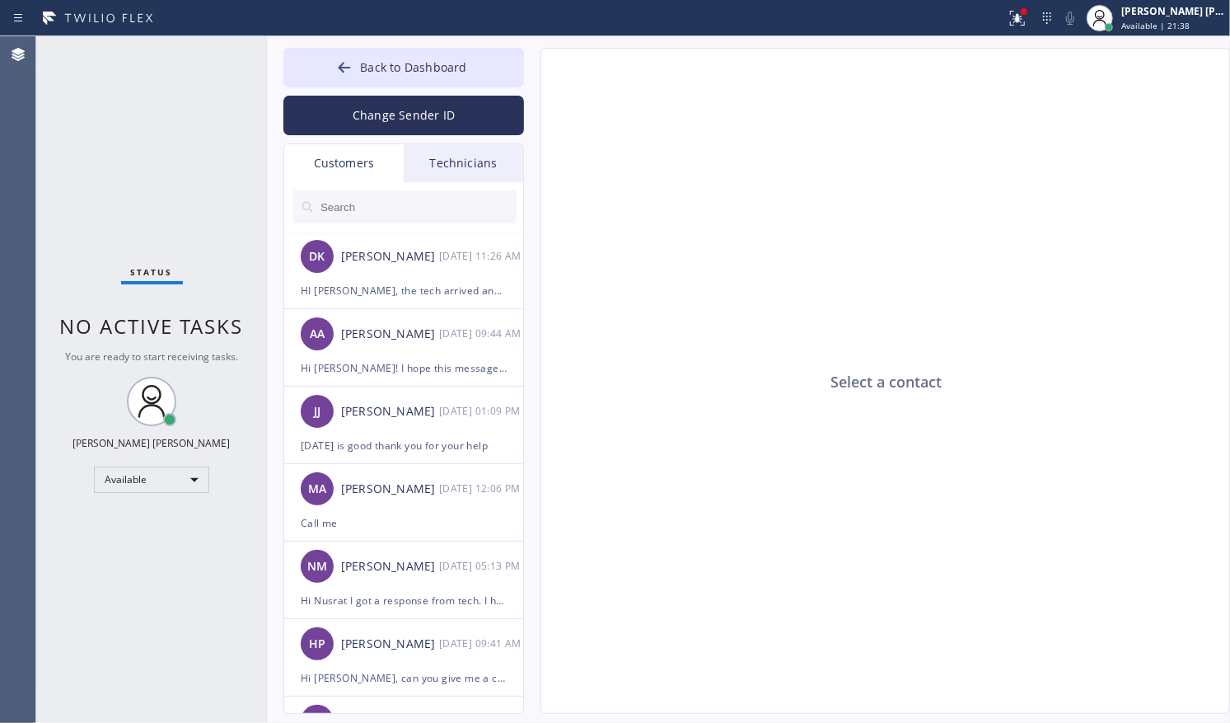
click at [367, 209] on input "text" at bounding box center [418, 206] width 198 height 33
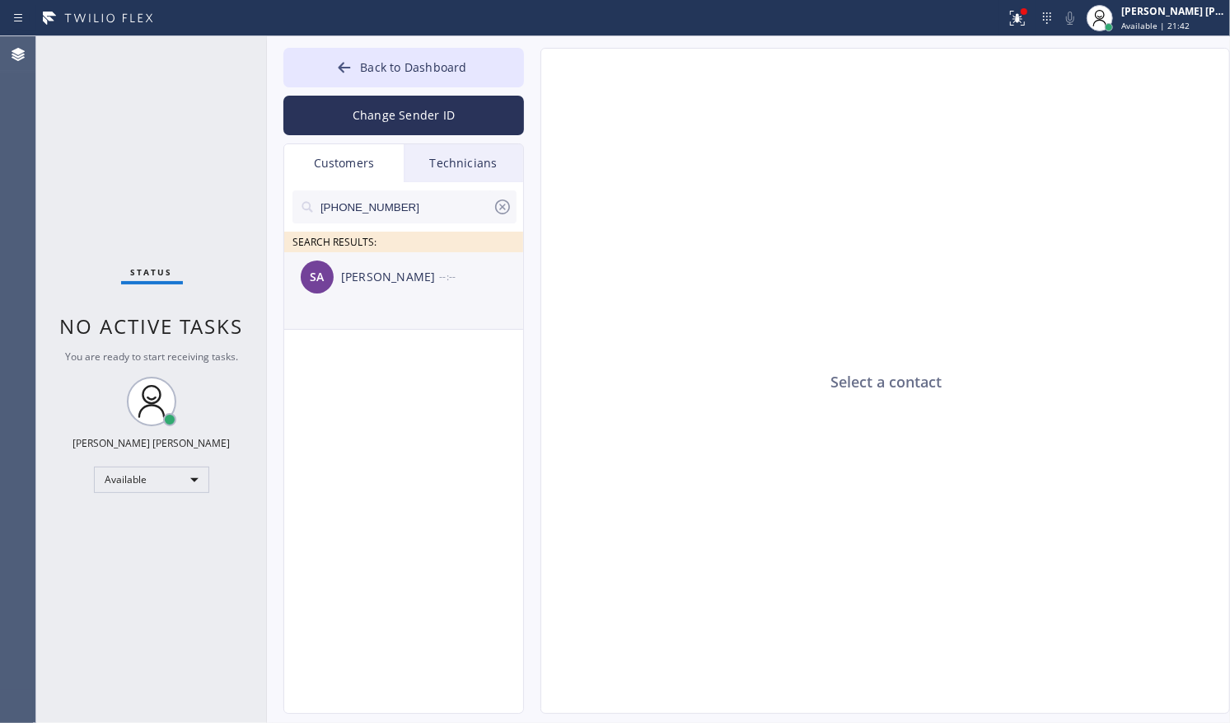
click at [399, 311] on li "SA [PERSON_NAME] --:--" at bounding box center [404, 290] width 241 height 77
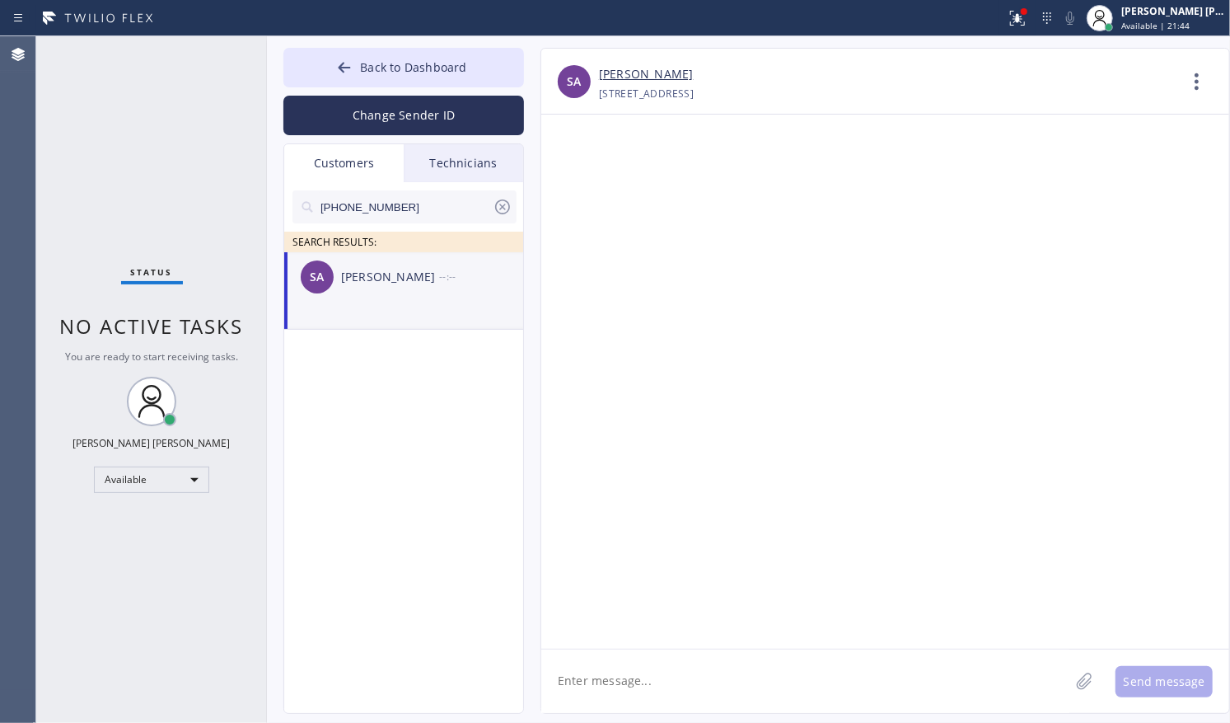
click at [866, 676] on textarea at bounding box center [805, 680] width 528 height 63
type textarea "Good afternoon, [PERSON_NAME]!"
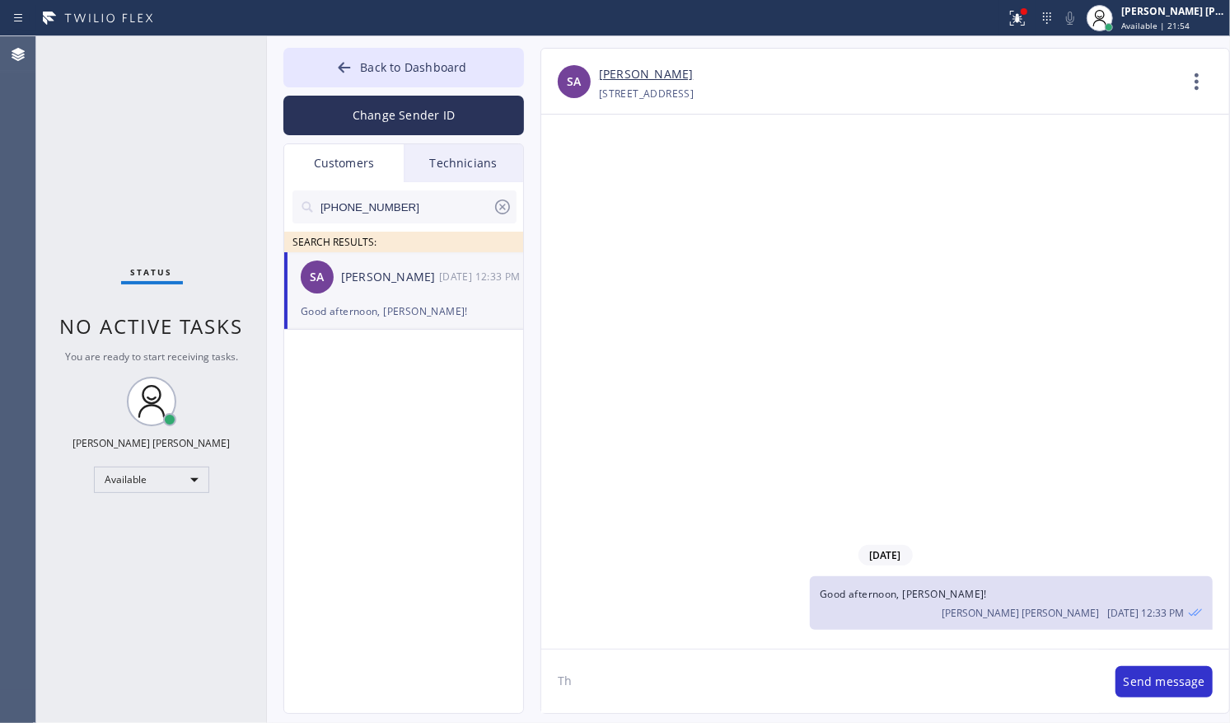
type textarea "T"
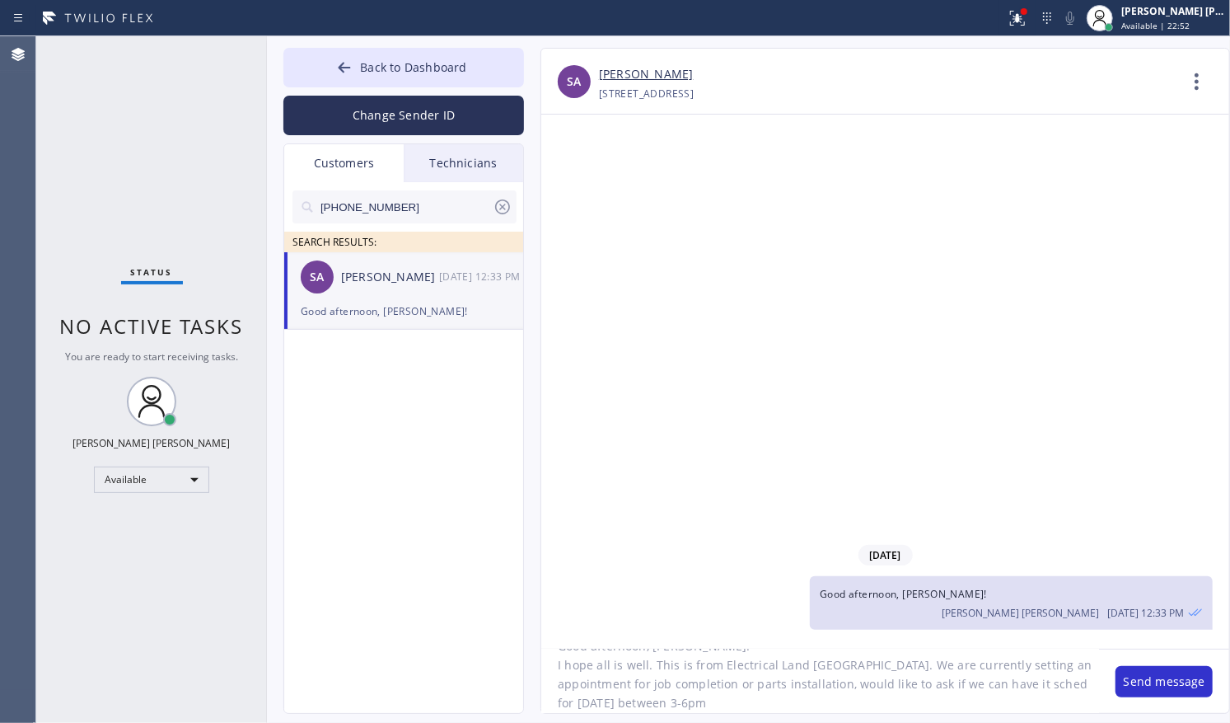
scroll to position [70, 0]
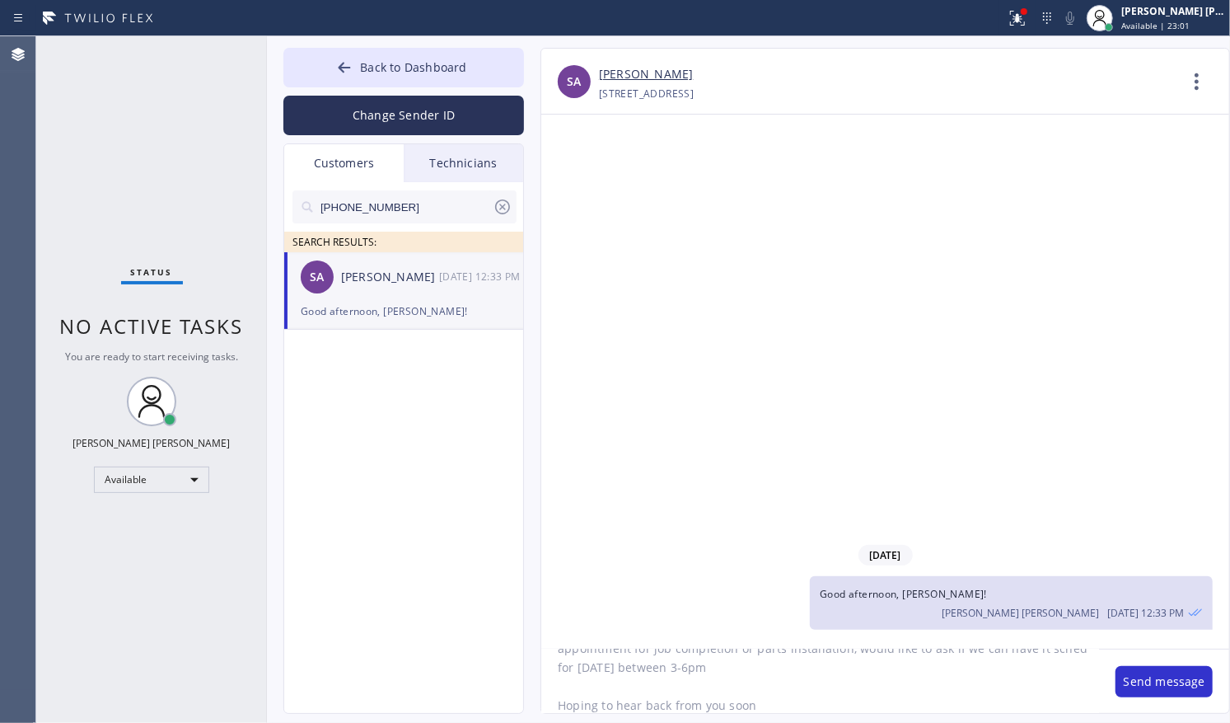
type textarea "Good afternoon, [PERSON_NAME]! I hope all is well. This is from Electrical Land…"
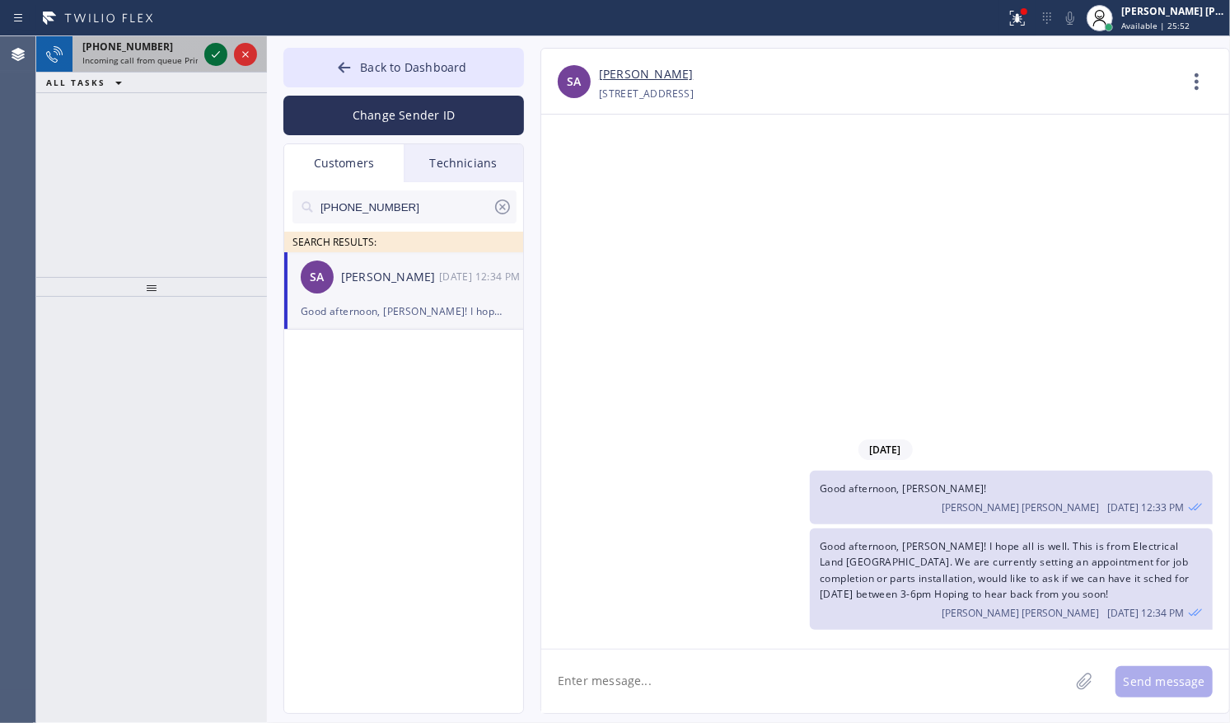
click at [217, 54] on icon at bounding box center [216, 54] width 8 height 7
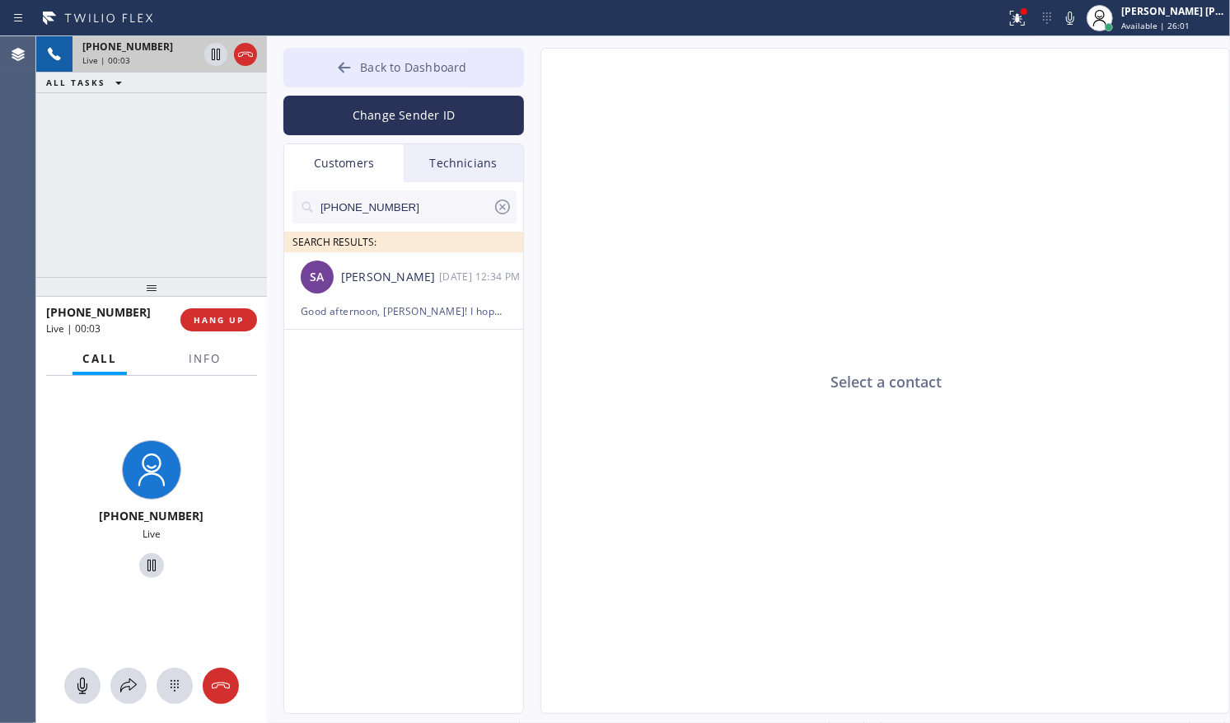
type input "[PHONE_NUMBER]"
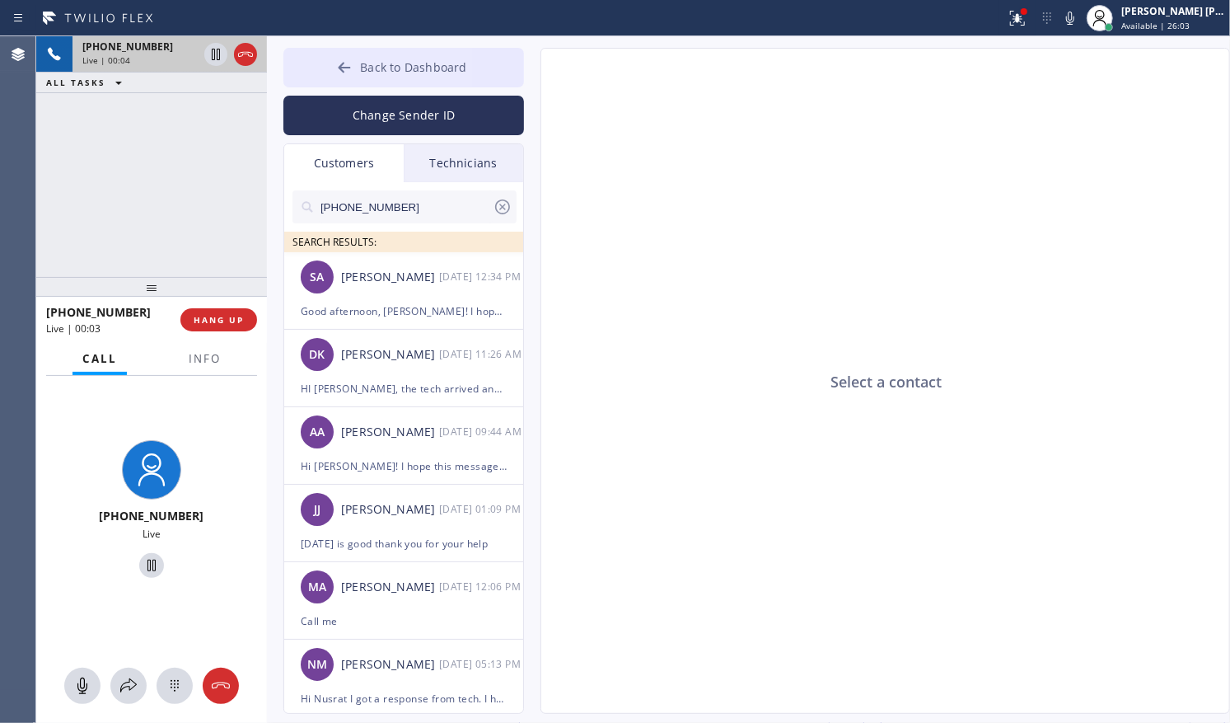
click at [350, 69] on icon at bounding box center [344, 67] width 16 height 16
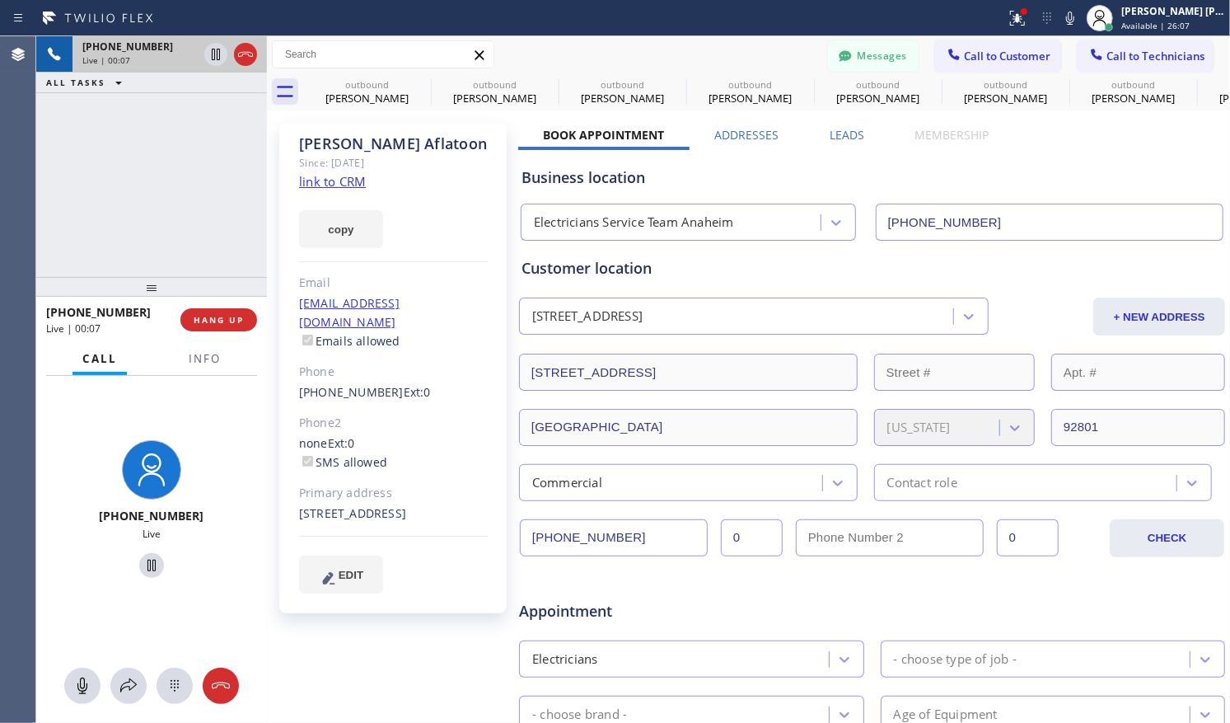
click at [338, 179] on link "link to CRM" at bounding box center [332, 181] width 67 height 16
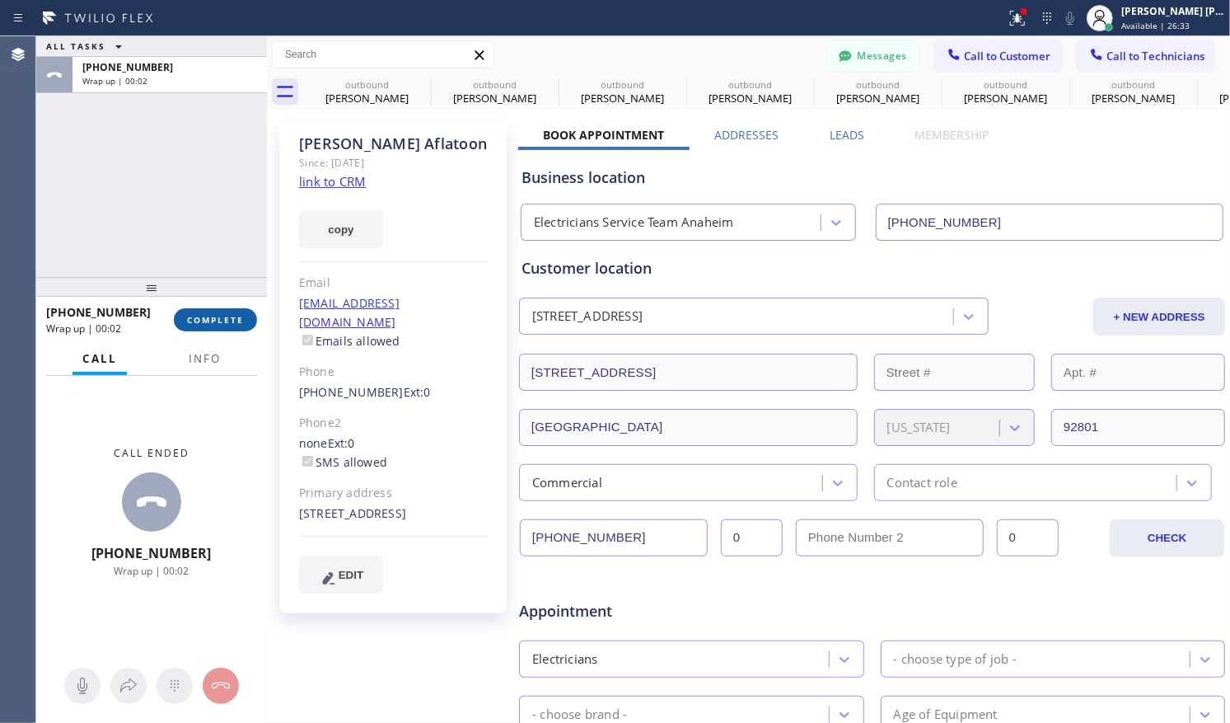
click at [249, 330] on button "COMPLETE" at bounding box center [215, 319] width 83 height 23
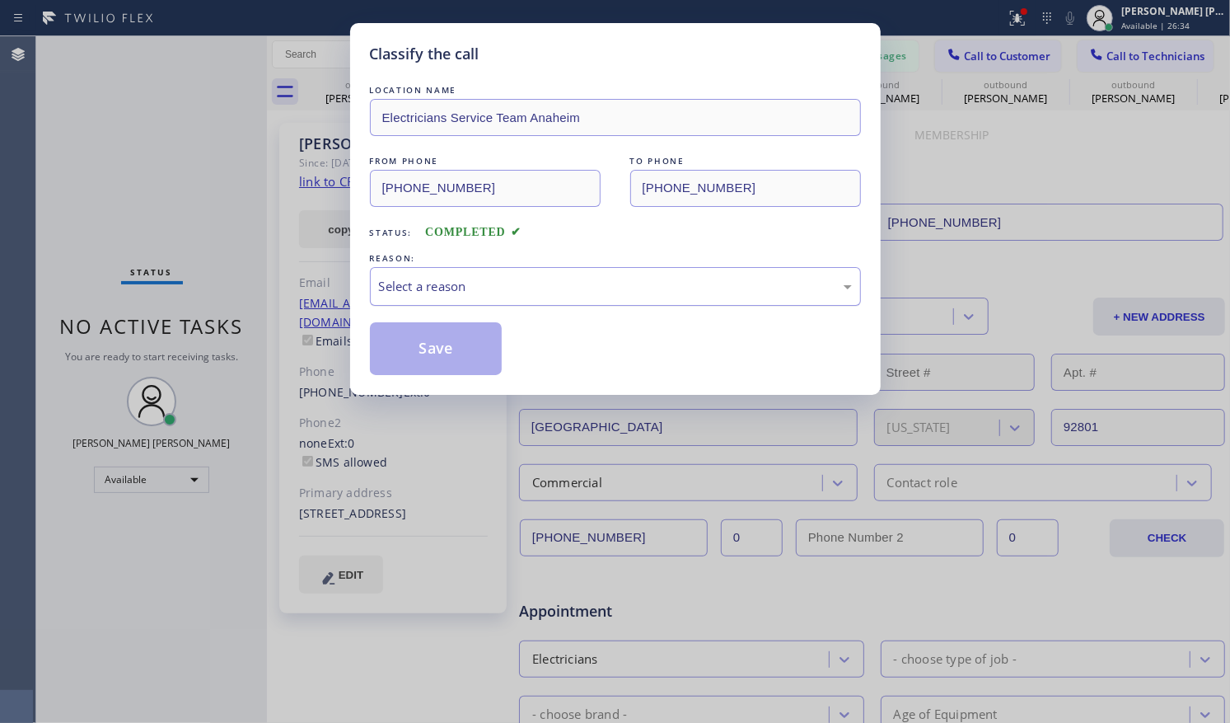
click at [504, 283] on div "Select a reason" at bounding box center [615, 286] width 473 height 19
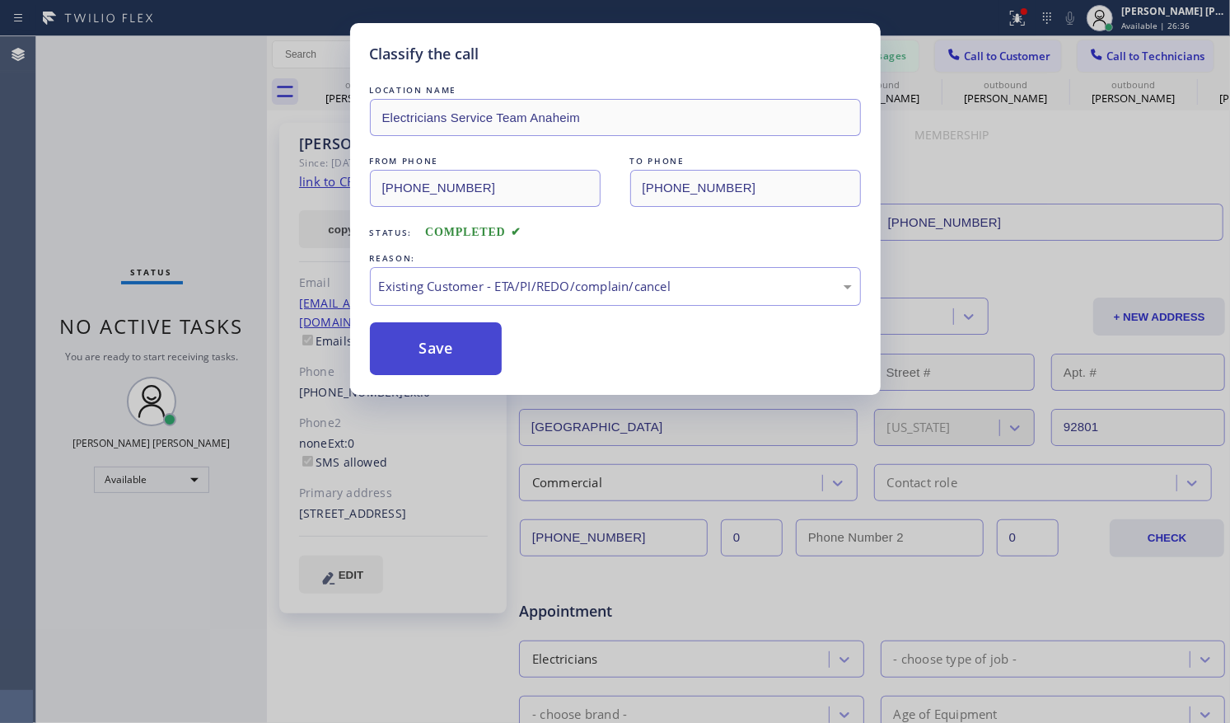
click at [424, 347] on button "Save" at bounding box center [436, 348] width 133 height 53
type input "[PHONE_NUMBER]"
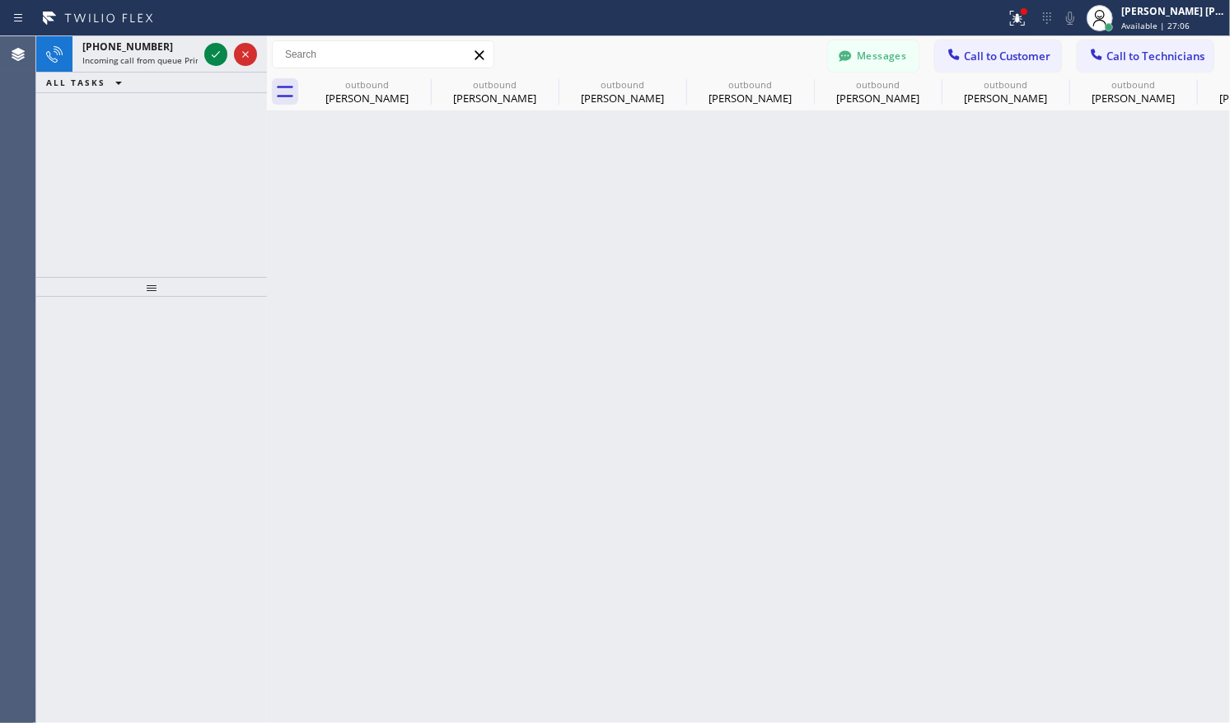
drag, startPoint x: 268, startPoint y: 152, endPoint x: 302, endPoint y: 137, distance: 37.2
click at [267, 152] on div at bounding box center [267, 379] width 0 height 686
click at [216, 51] on icon at bounding box center [216, 54] width 20 height 20
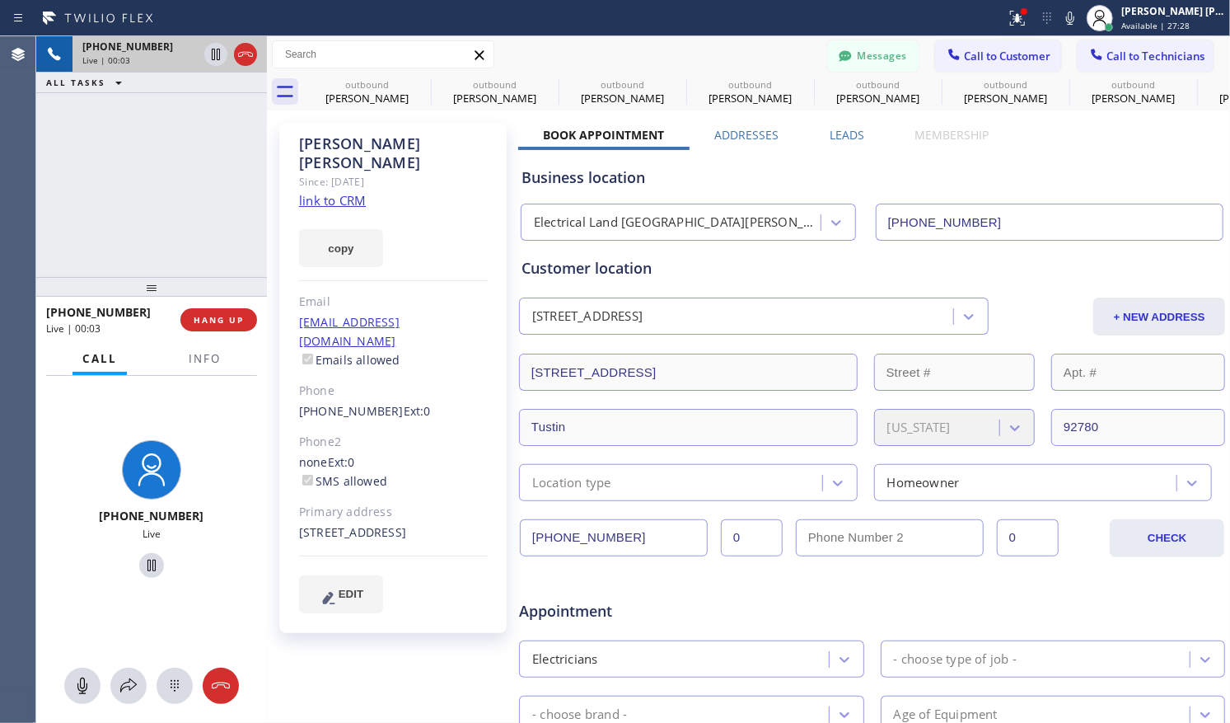
type input "[PHONE_NUMBER]"
click at [346, 192] on link "link to CRM" at bounding box center [332, 200] width 67 height 16
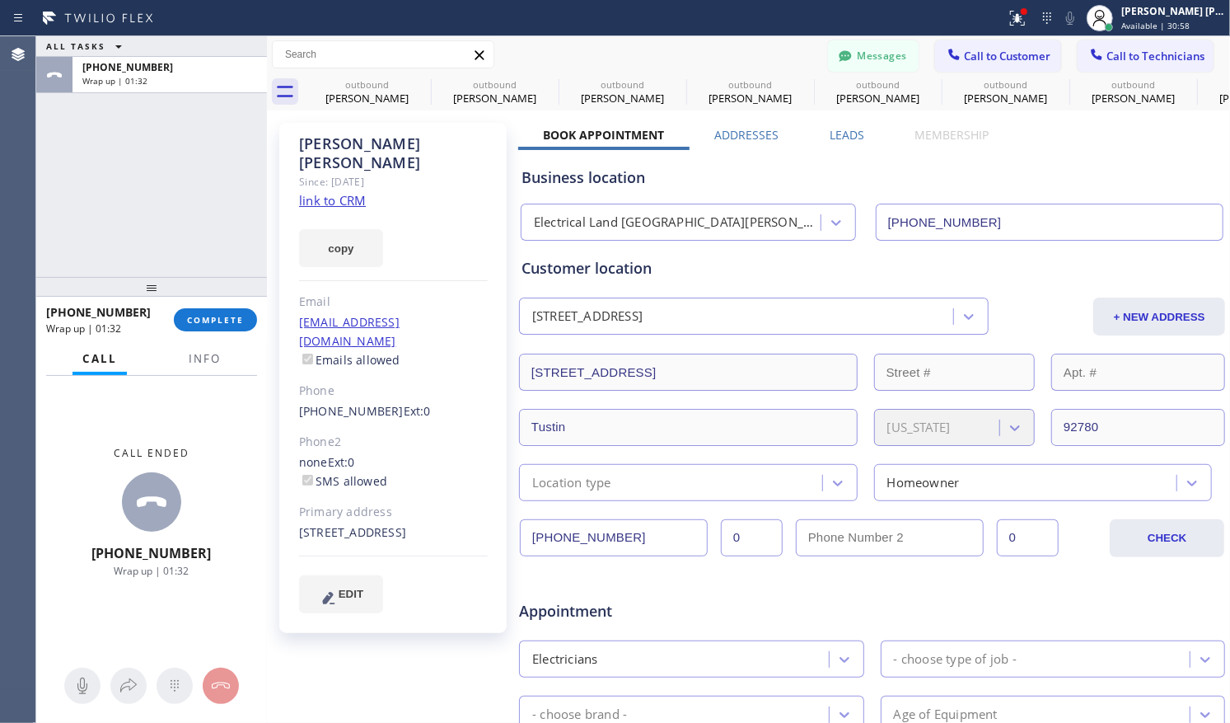
drag, startPoint x: 985, startPoint y: 165, endPoint x: 881, endPoint y: 168, distance: 103.9
click at [985, 166] on div "Business location" at bounding box center [872, 177] width 701 height 22
click at [466, 666] on div "[PERSON_NAME] Since: [DATE] link to CRM copy Email [EMAIL_ADDRESS][DOMAIN_NAME]…" at bounding box center [394, 649] width 247 height 1068
click at [227, 314] on span "COMPLETE" at bounding box center [215, 320] width 57 height 12
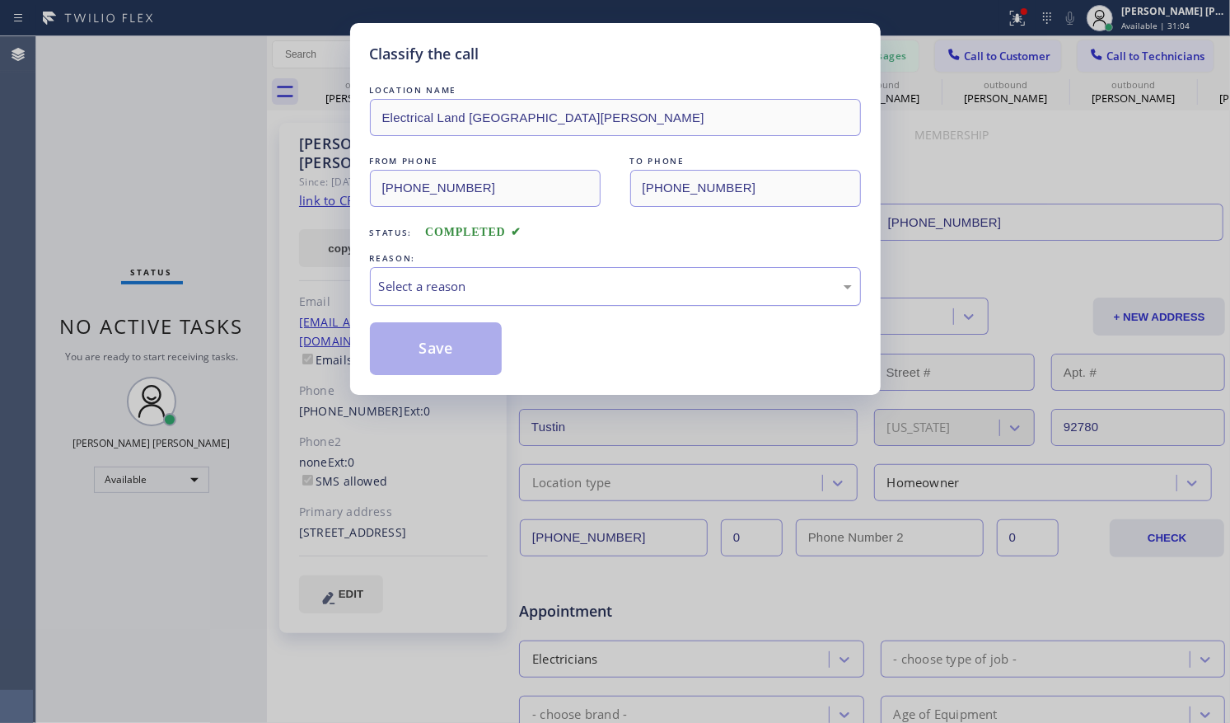
click at [585, 284] on div "Select a reason" at bounding box center [615, 286] width 473 height 19
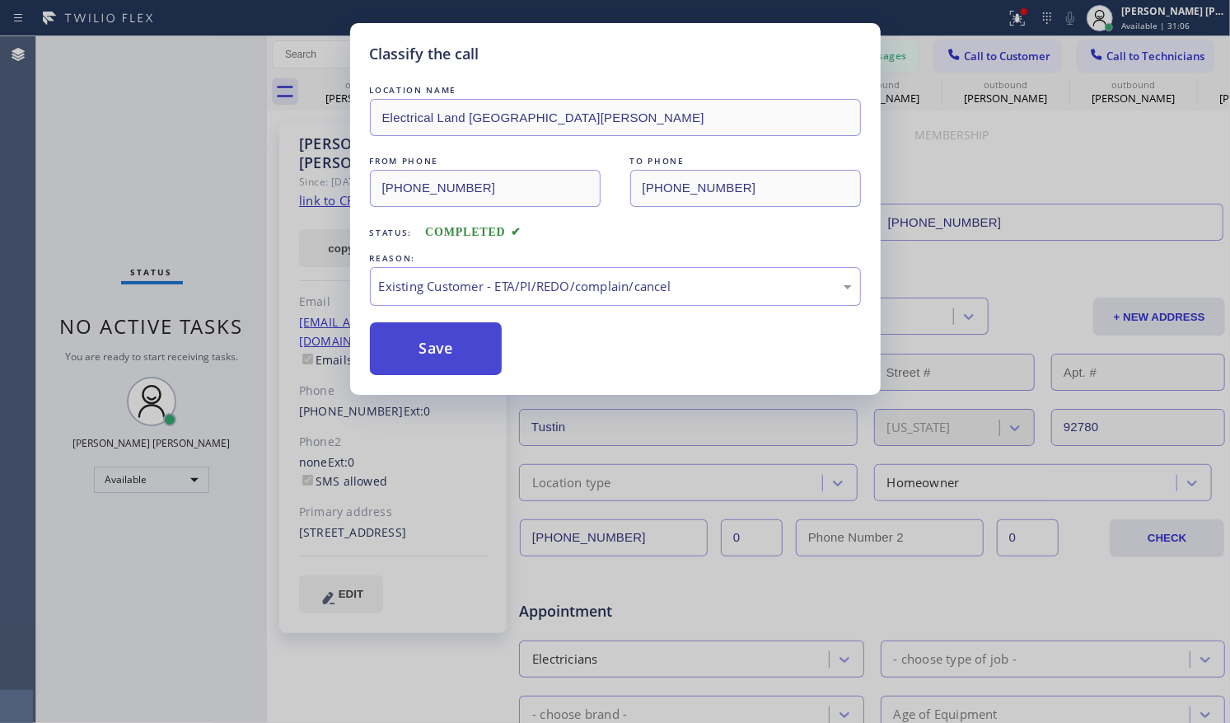
click at [422, 351] on button "Save" at bounding box center [436, 348] width 133 height 53
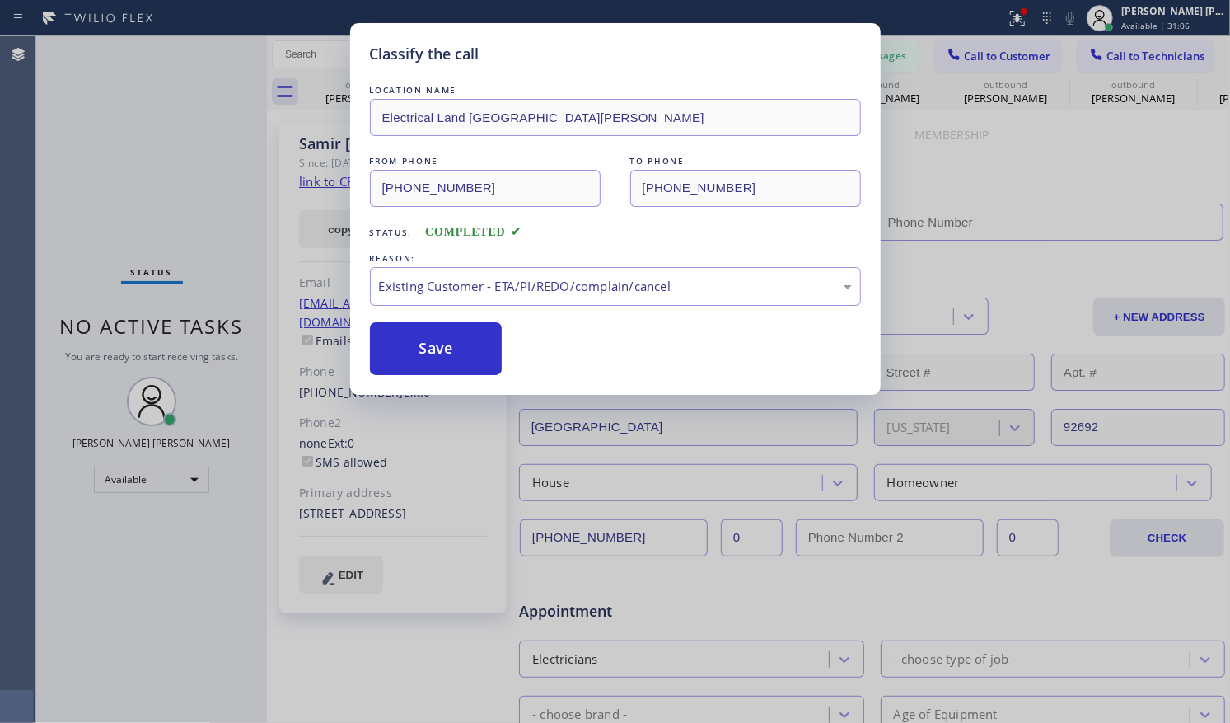
type input "[PHONE_NUMBER]"
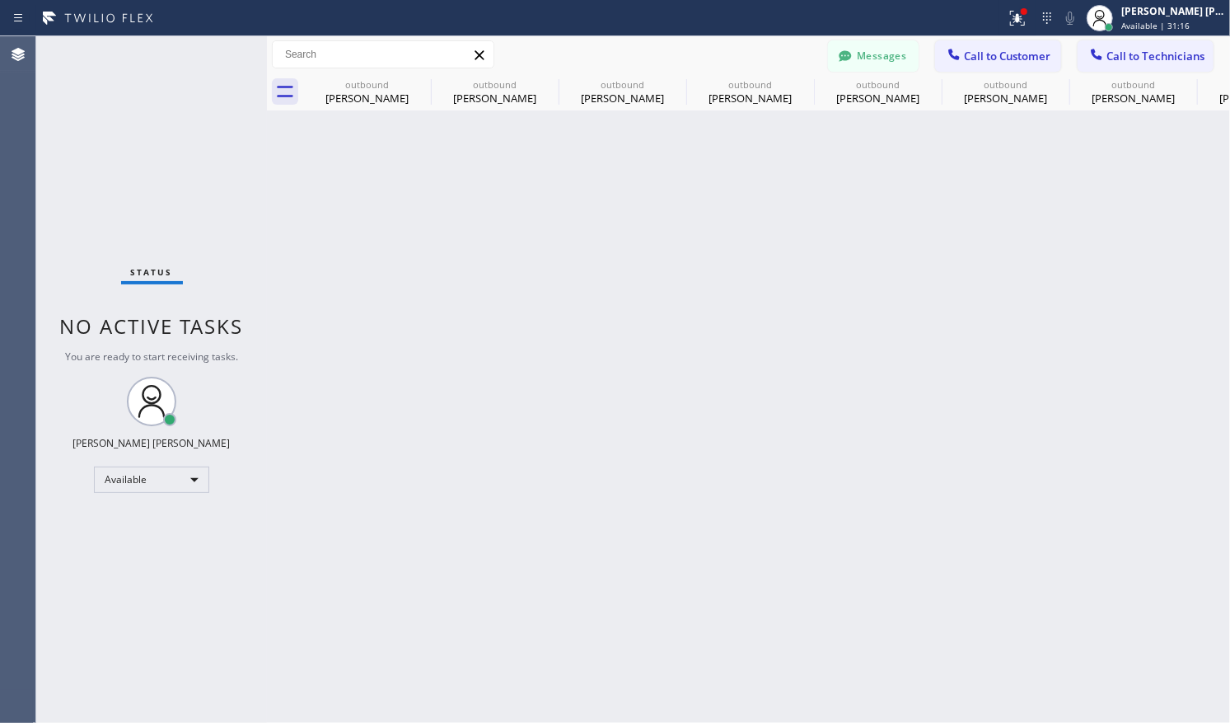
drag, startPoint x: 1098, startPoint y: 581, endPoint x: 1060, endPoint y: 551, distance: 48.8
click at [1098, 581] on div "Back to Dashboard Change Sender ID Customers Technicians [PHONE_NUMBER] SEARCH …" at bounding box center [748, 379] width 963 height 686
click at [196, 480] on div "Available" at bounding box center [151, 479] width 115 height 26
click at [160, 508] on li "Offline" at bounding box center [151, 502] width 112 height 20
drag, startPoint x: 673, startPoint y: 277, endPoint x: 891, endPoint y: 61, distance: 306.5
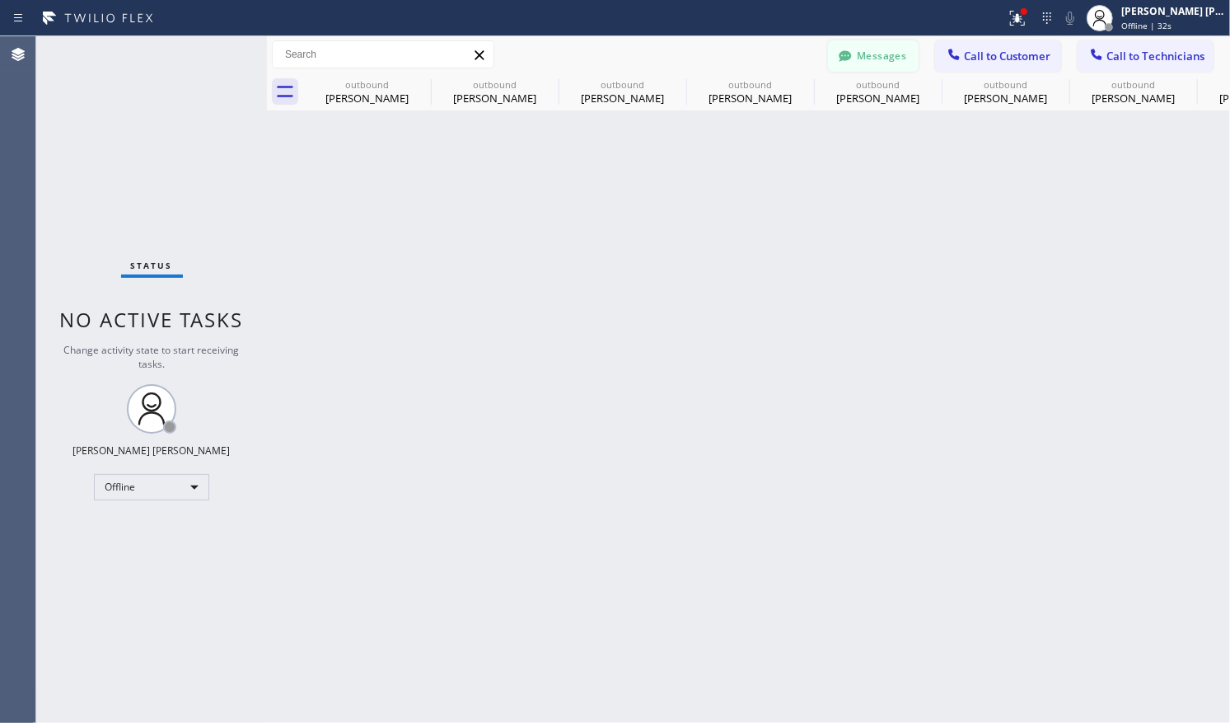
click at [677, 278] on div "Back to Dashboard Change Sender ID Customers Technicians [PHONE_NUMBER] SEARCH …" at bounding box center [748, 379] width 963 height 686
click at [898, 50] on button "Messages" at bounding box center [873, 55] width 91 height 31
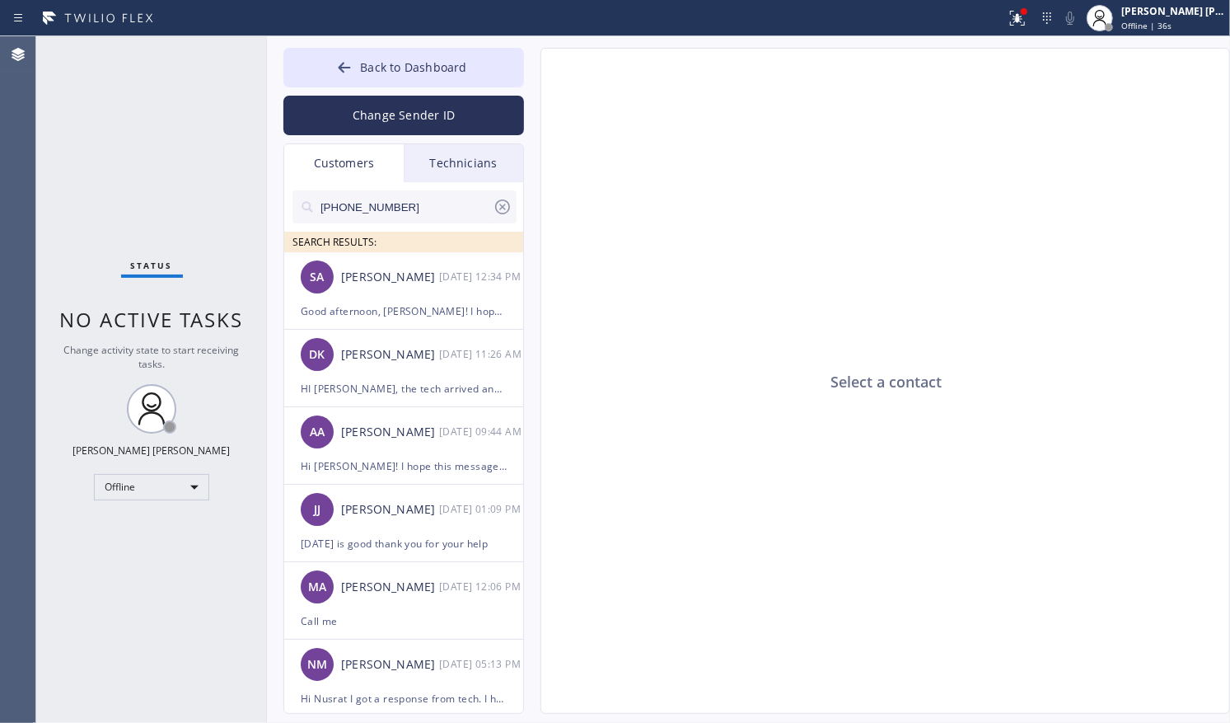
click at [135, 151] on div "Status No active tasks Change activity state to start receiving tasks. [PERSON_…" at bounding box center [151, 379] width 231 height 686
